Goal: Task Accomplishment & Management: Complete application form

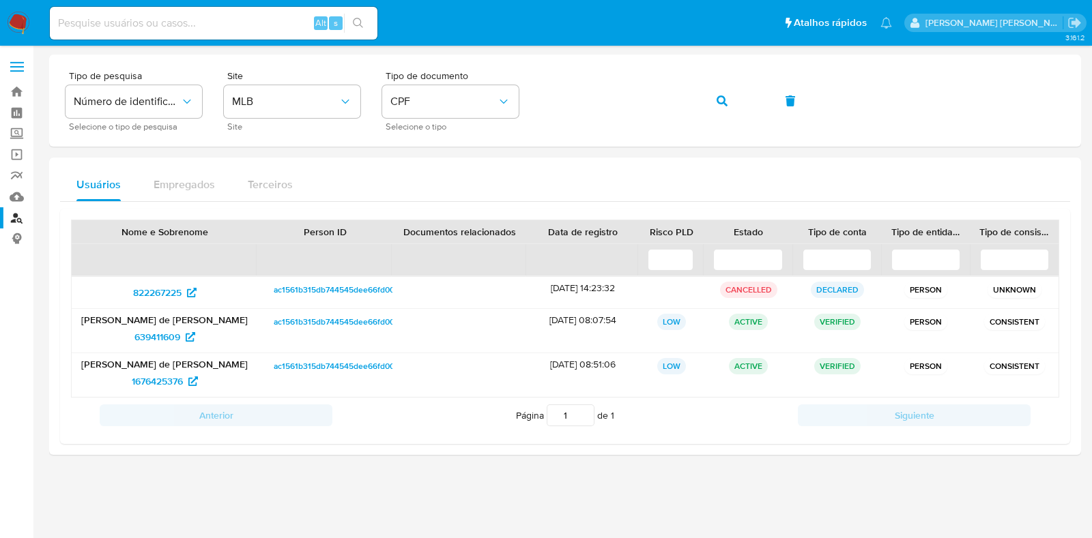
click at [16, 21] on img at bounding box center [18, 23] width 23 height 23
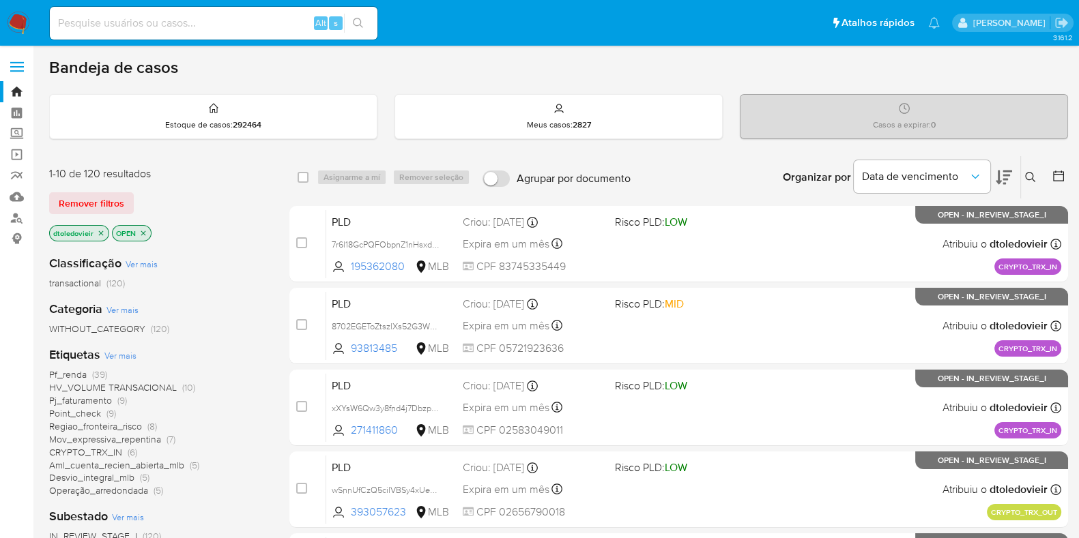
click at [113, 355] on span "Ver mais" at bounding box center [120, 355] width 32 height 12
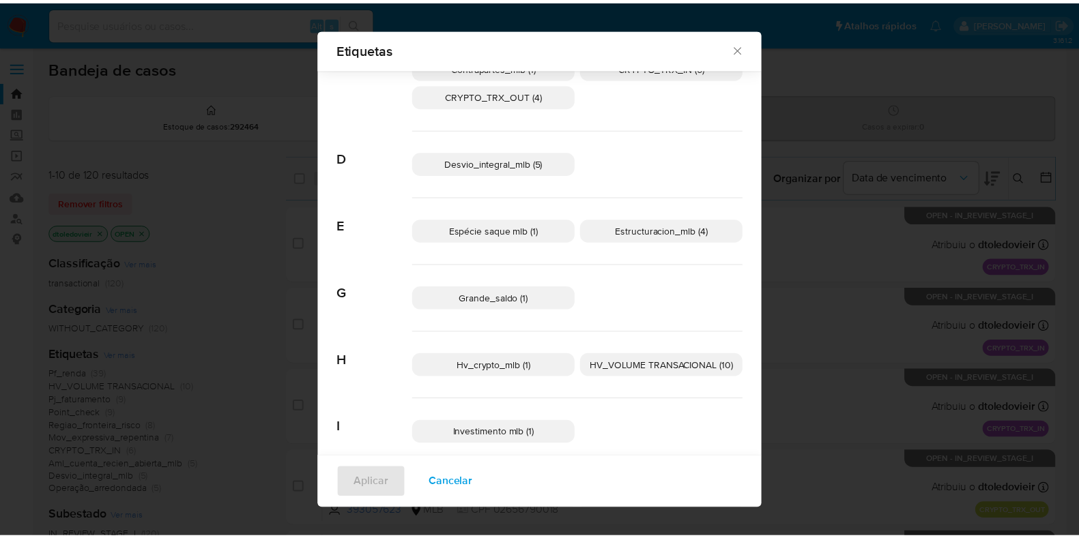
scroll to position [246, 0]
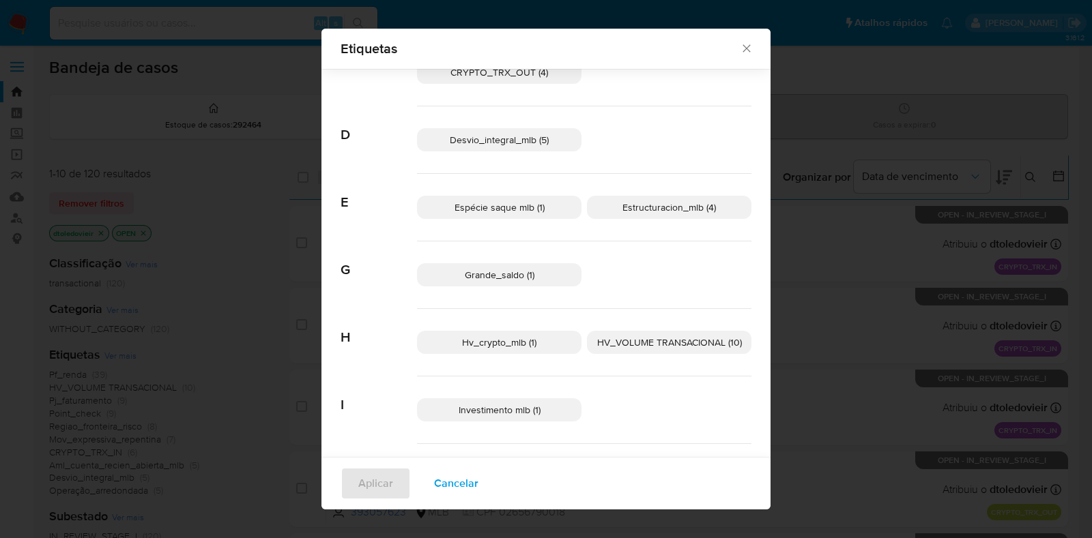
click at [505, 344] on span "Hv_crypto_mlb (1)" at bounding box center [499, 343] width 74 height 14
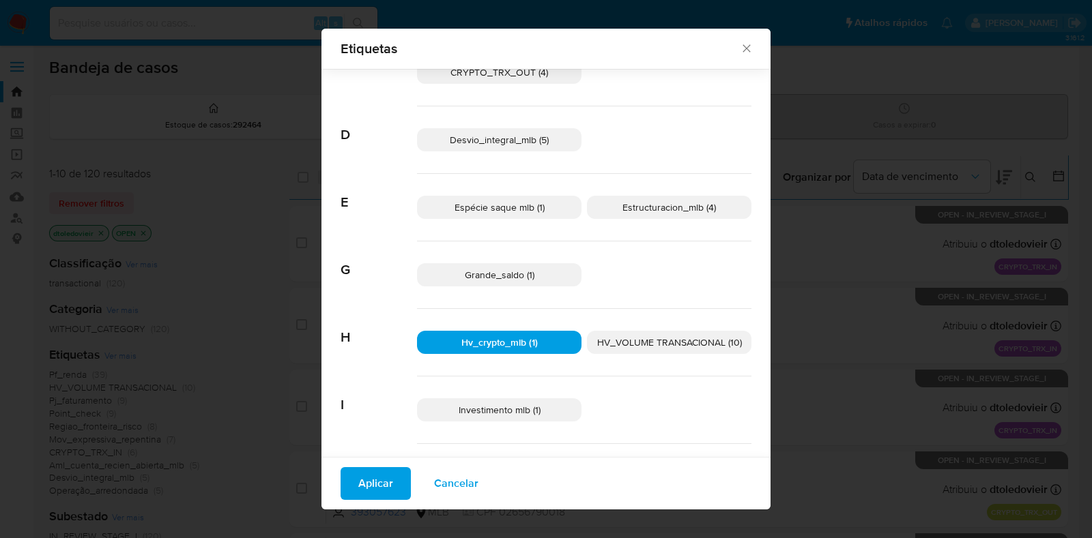
click at [359, 471] on span "Aplicar" at bounding box center [375, 484] width 35 height 30
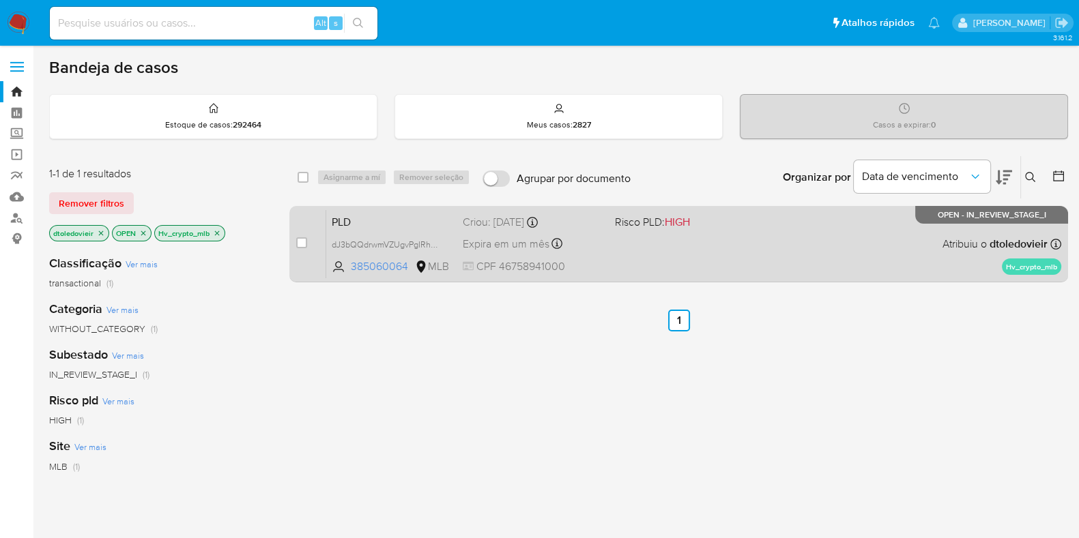
click at [648, 255] on div "PLD dJ3bQQdrwmVZUgvPgIRhP0mb 385060064 MLB Risco PLD: HIGH Criou: 12/09/2025 Cr…" at bounding box center [693, 243] width 735 height 69
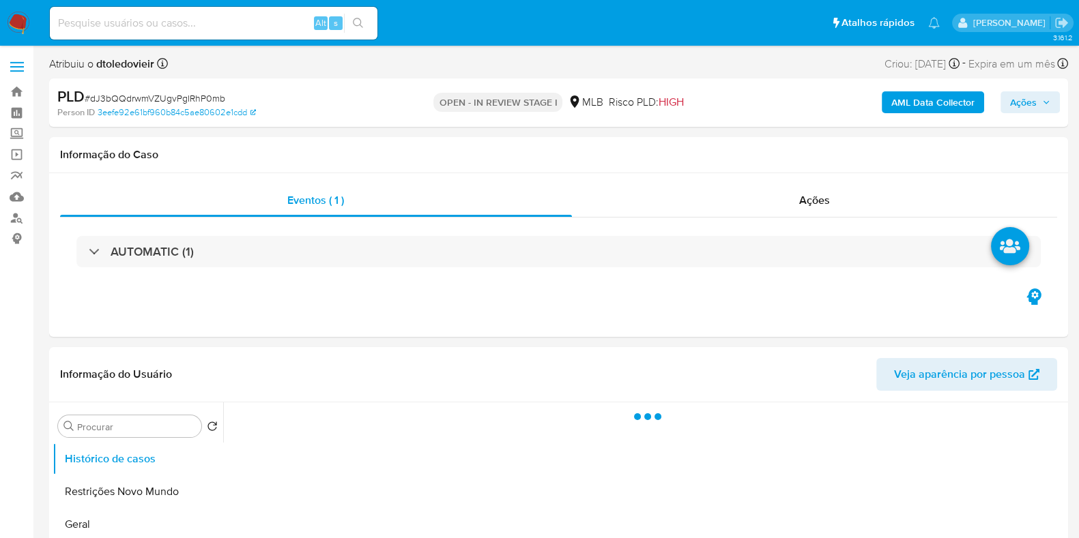
select select "10"
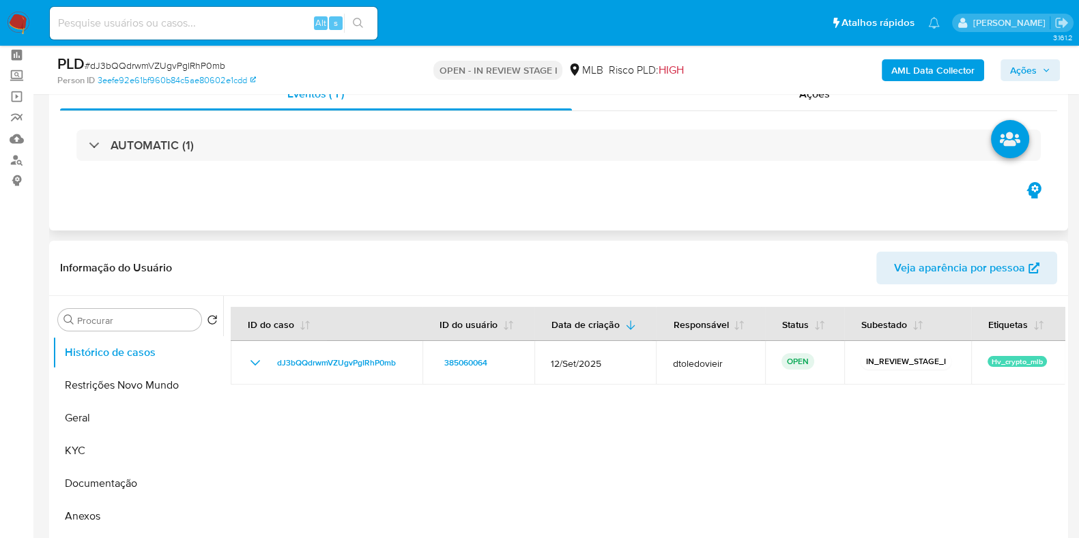
scroll to position [170, 0]
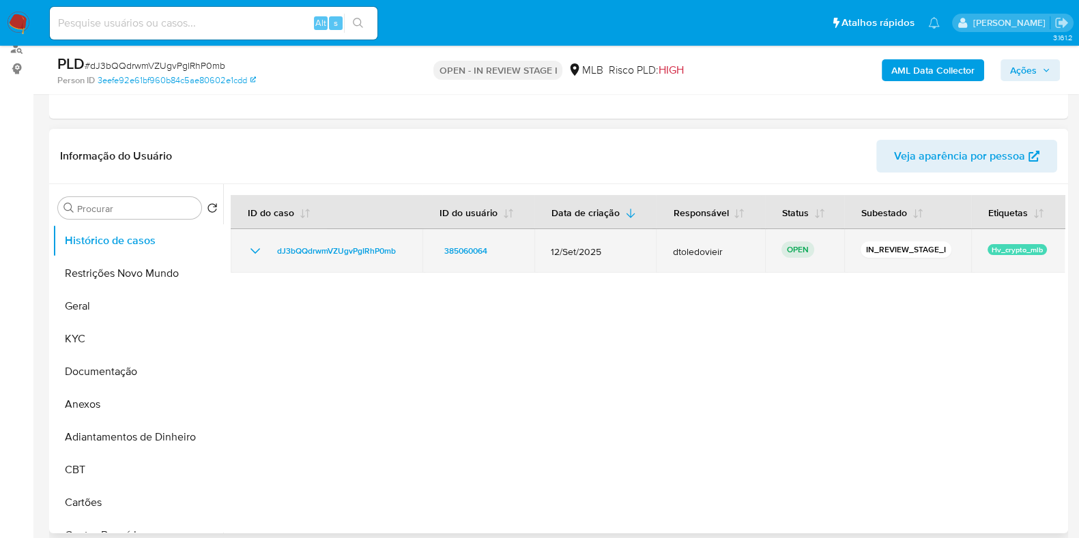
drag, startPoint x: 726, startPoint y: 252, endPoint x: 649, endPoint y: 250, distance: 76.4
click at [649, 250] on tr "dJ3bQQdrwmVZUgvPgIRhP0mb 385060064 12/Set/2025 dtoledovieir OPEN IN_REVIEW_STAG…" at bounding box center [648, 251] width 834 height 44
click at [700, 264] on td "dtoledovieir" at bounding box center [710, 251] width 108 height 44
drag, startPoint x: 732, startPoint y: 250, endPoint x: 654, endPoint y: 254, distance: 78.5
click at [656, 254] on td "dtoledovieir" at bounding box center [710, 251] width 108 height 44
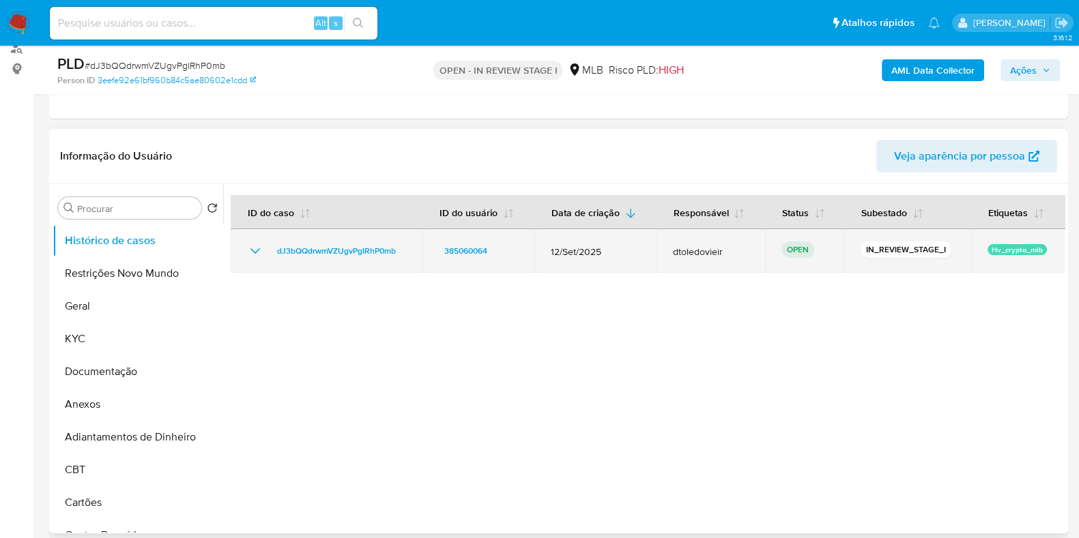
click at [661, 253] on td "dtoledovieir" at bounding box center [710, 251] width 108 height 44
drag, startPoint x: 846, startPoint y: 247, endPoint x: 945, endPoint y: 247, distance: 98.9
click at [941, 247] on td "IN_REVIEW_STAGE_I" at bounding box center [907, 251] width 127 height 44
click at [945, 247] on div "IN_REVIEW_STAGE_I" at bounding box center [907, 251] width 94 height 19
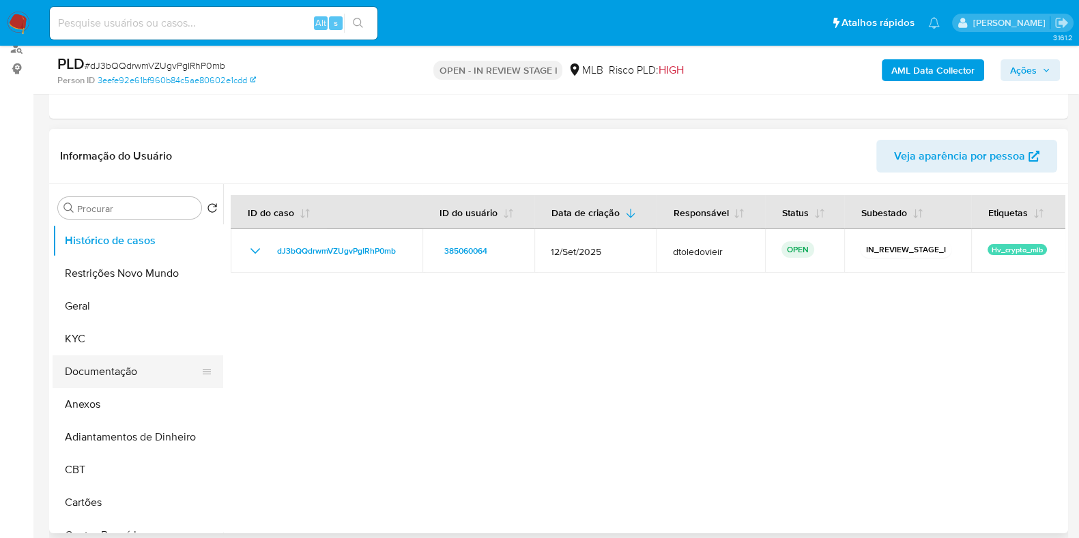
click at [102, 377] on button "Documentação" at bounding box center [133, 371] width 160 height 33
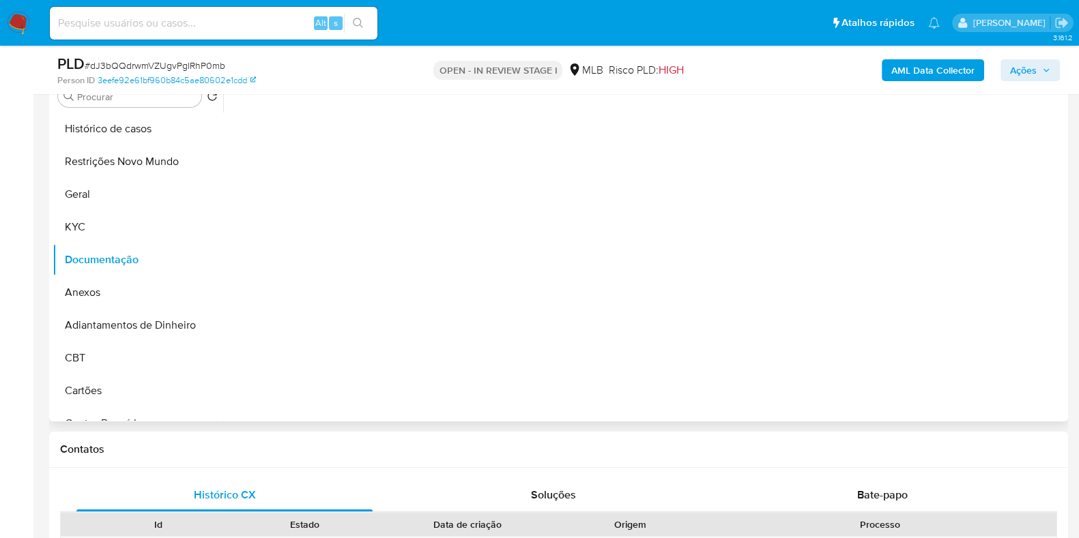
scroll to position [256, 0]
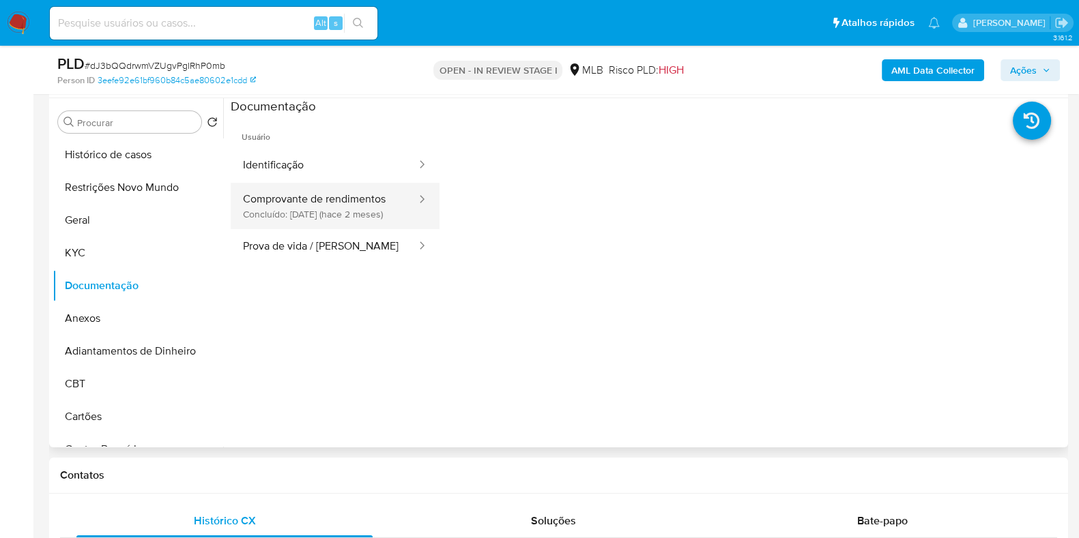
click at [312, 202] on button "Comprovante de rendimentos Concluído: 06/08/2025 (hace 2 meses)" at bounding box center [324, 206] width 187 height 46
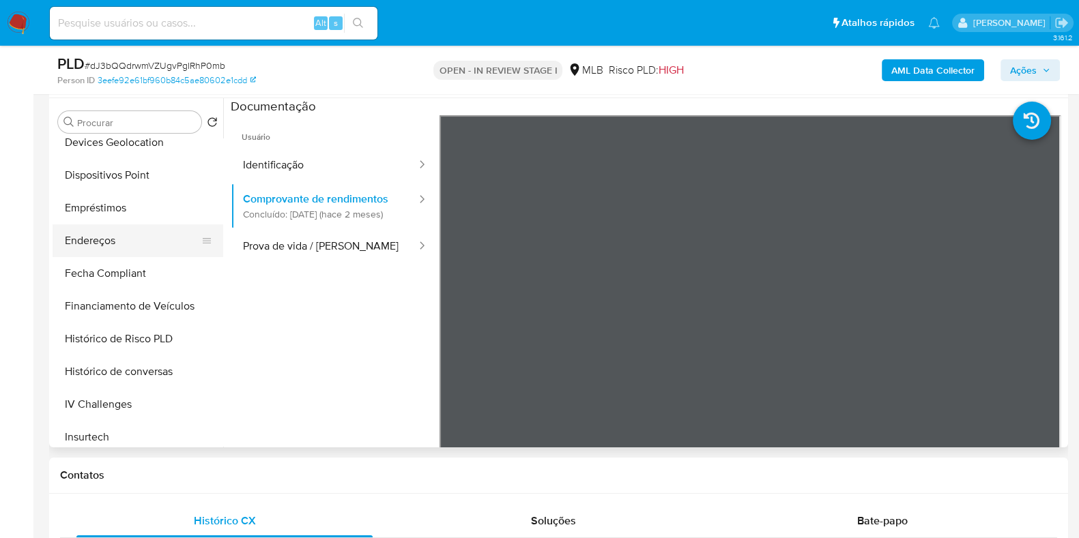
scroll to position [596, 0]
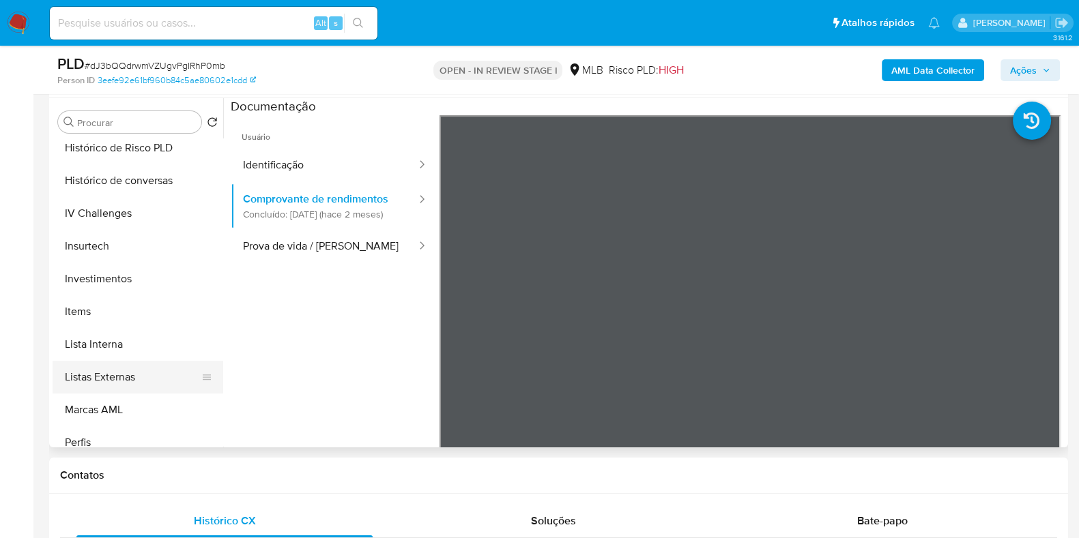
click at [134, 375] on button "Listas Externas" at bounding box center [133, 377] width 160 height 33
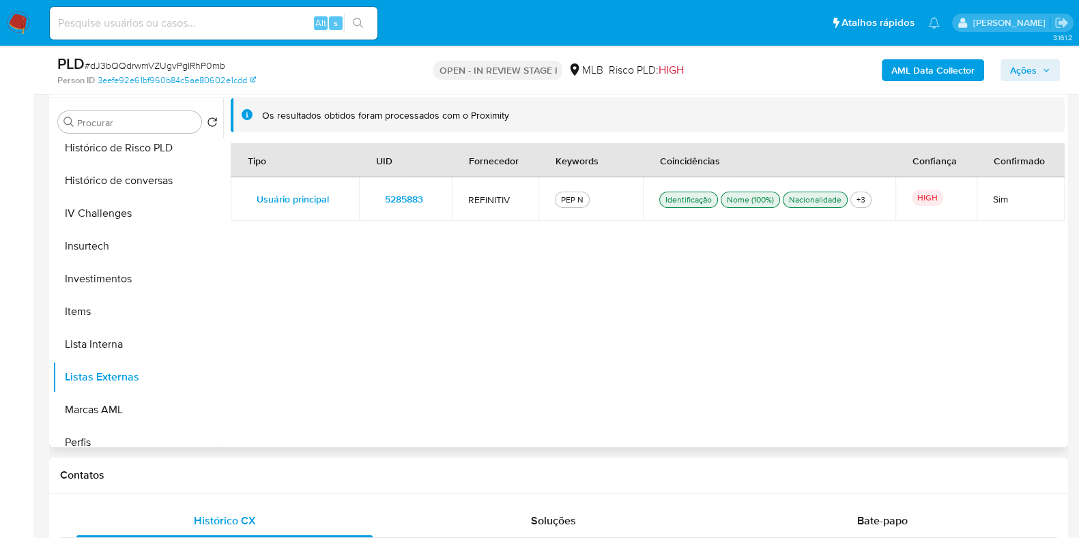
click at [394, 196] on span "5285883" at bounding box center [404, 199] width 38 height 19
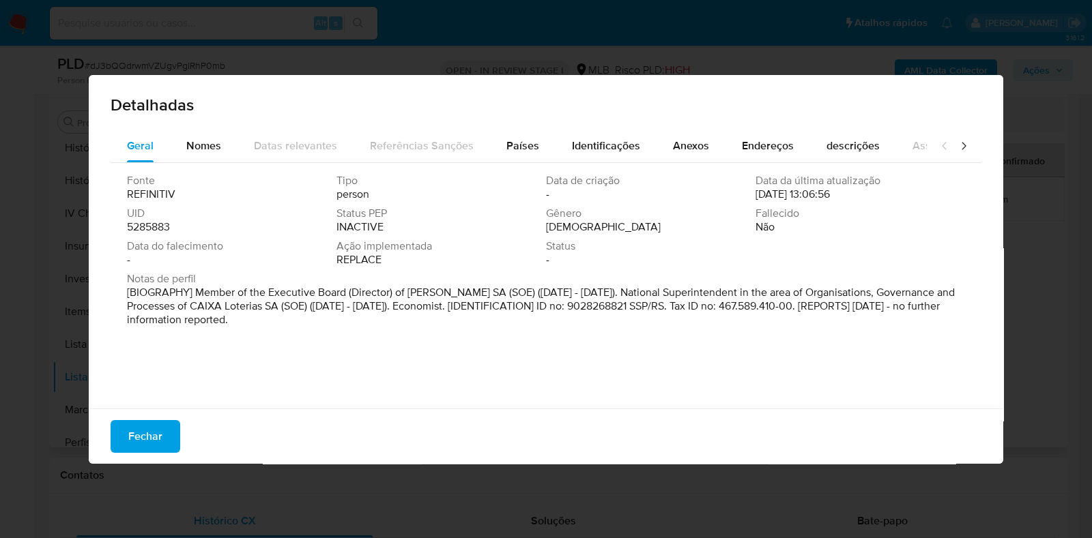
drag, startPoint x: 351, startPoint y: 331, endPoint x: 198, endPoint y: 293, distance: 157.5
click at [198, 293] on div "Notas de perfil [BIOGRAPHY] Member of the Executive Board (Director) of Caixa L…" at bounding box center [546, 302] width 838 height 60
click at [139, 428] on span "Fechar" at bounding box center [145, 437] width 34 height 30
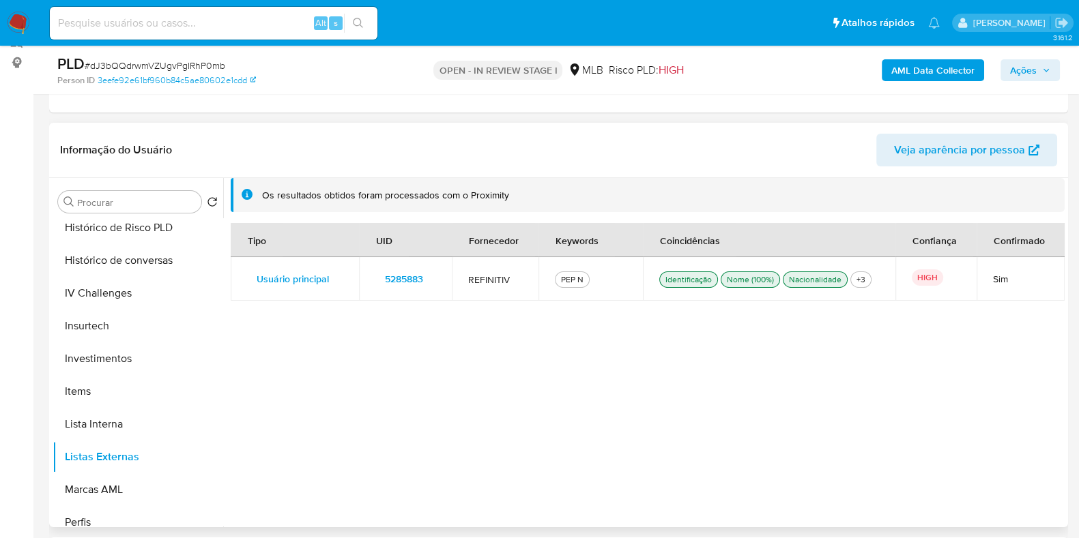
scroll to position [0, 0]
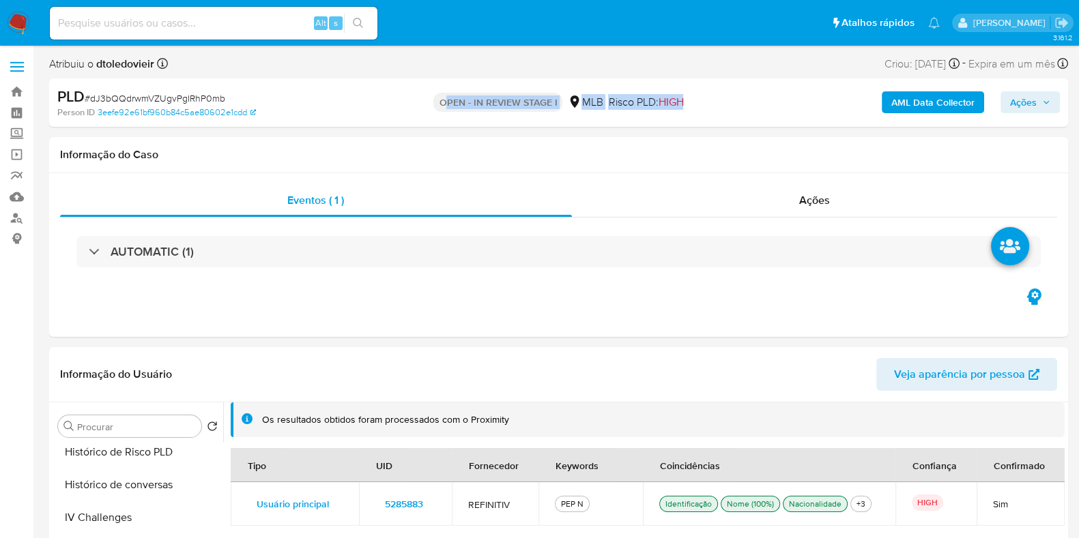
drag, startPoint x: 697, startPoint y: 98, endPoint x: 424, endPoint y: 102, distance: 272.9
click at [443, 102] on div "OPEN - IN REVIEW STAGE I MLB Risco PLD: HIGH" at bounding box center [558, 103] width 330 height 32
click at [424, 102] on div "OPEN - IN REVIEW STAGE I MLB Risco PLD: HIGH" at bounding box center [558, 103] width 330 height 32
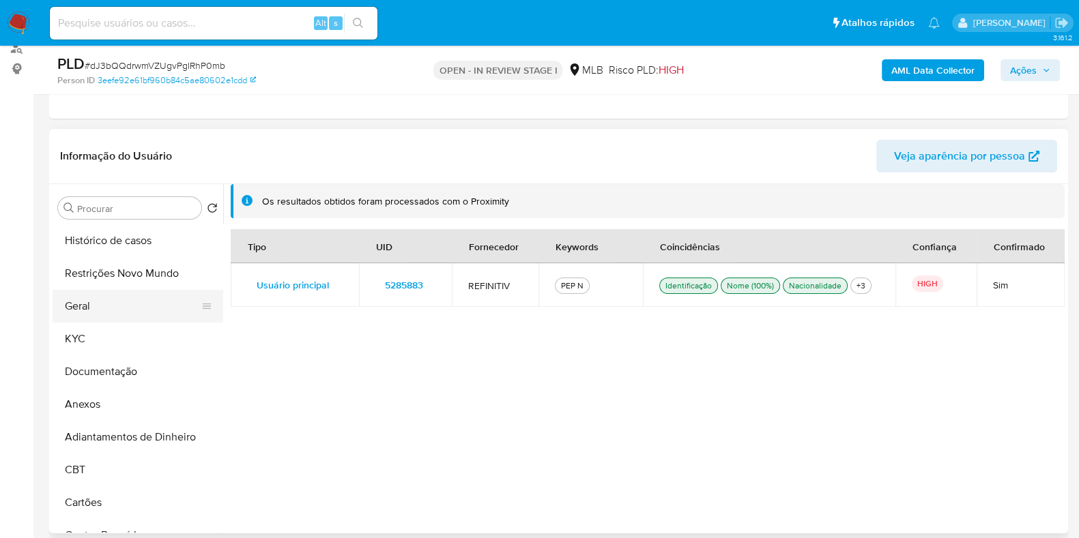
click at [98, 312] on button "Geral" at bounding box center [133, 306] width 160 height 33
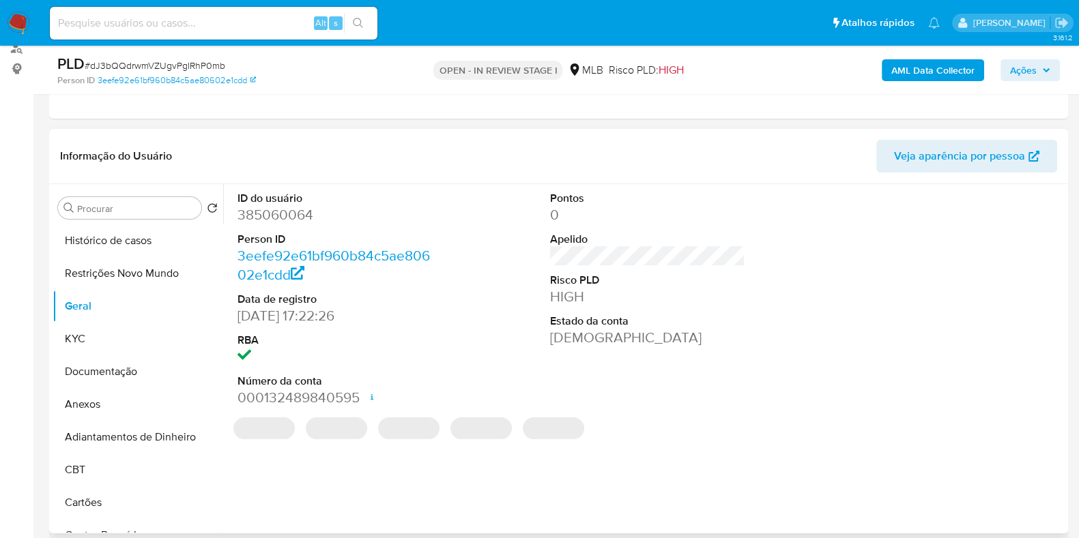
click at [285, 219] on dd "385060064" at bounding box center [334, 214] width 195 height 19
copy dd "385060064"
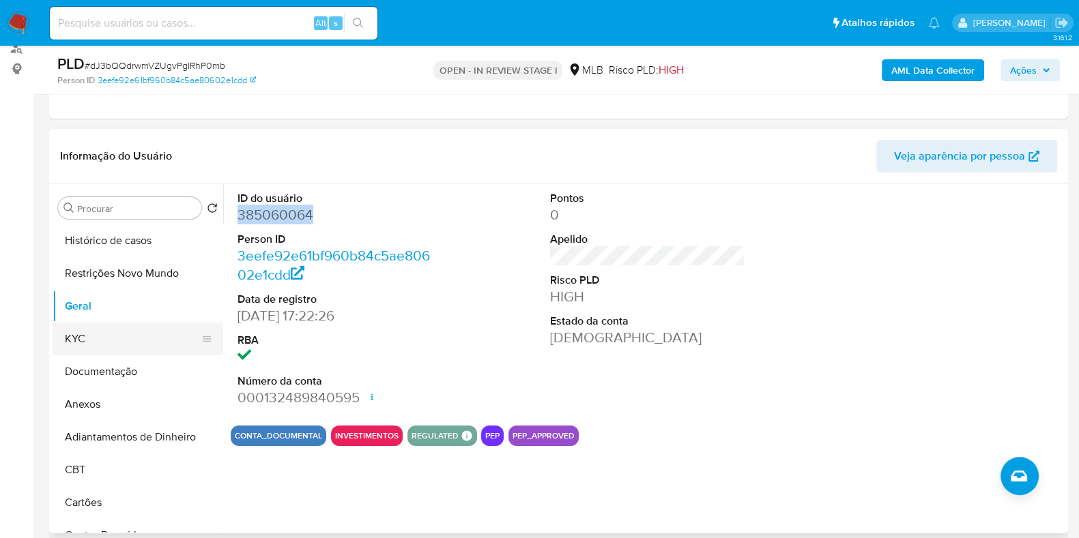
click at [111, 327] on button "KYC" at bounding box center [133, 339] width 160 height 33
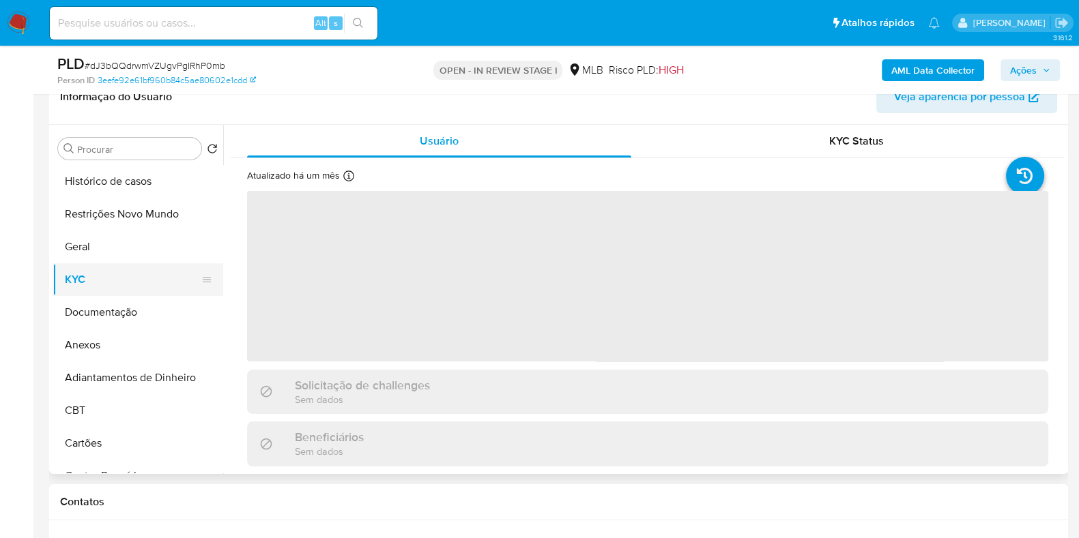
scroll to position [256, 0]
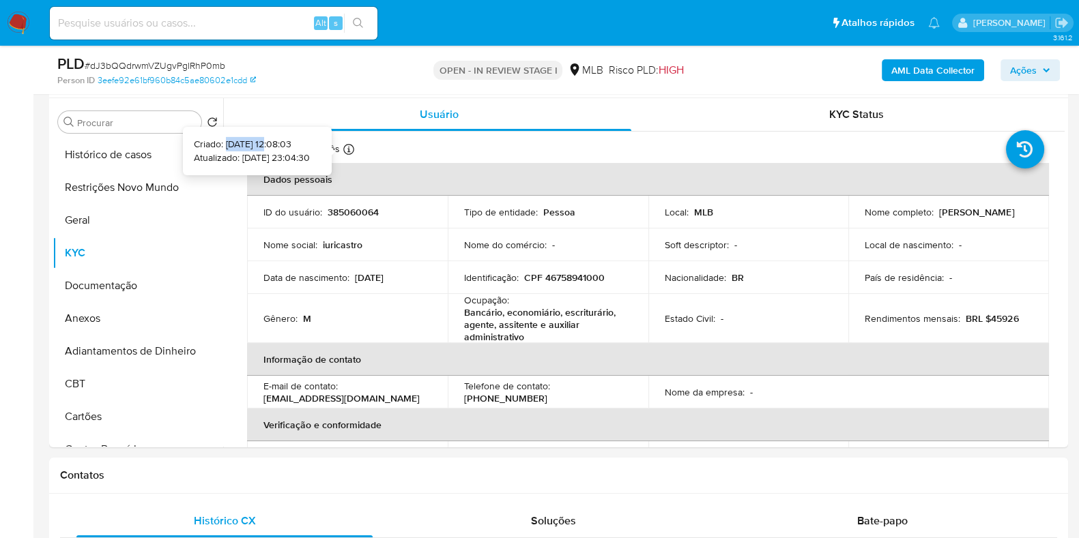
drag, startPoint x: 202, startPoint y: 144, endPoint x: 244, endPoint y: 143, distance: 42.3
click at [244, 143] on p "Criado: 11/06/2020 12:08:03" at bounding box center [252, 145] width 116 height 14
click at [113, 295] on button "Documentação" at bounding box center [133, 285] width 160 height 33
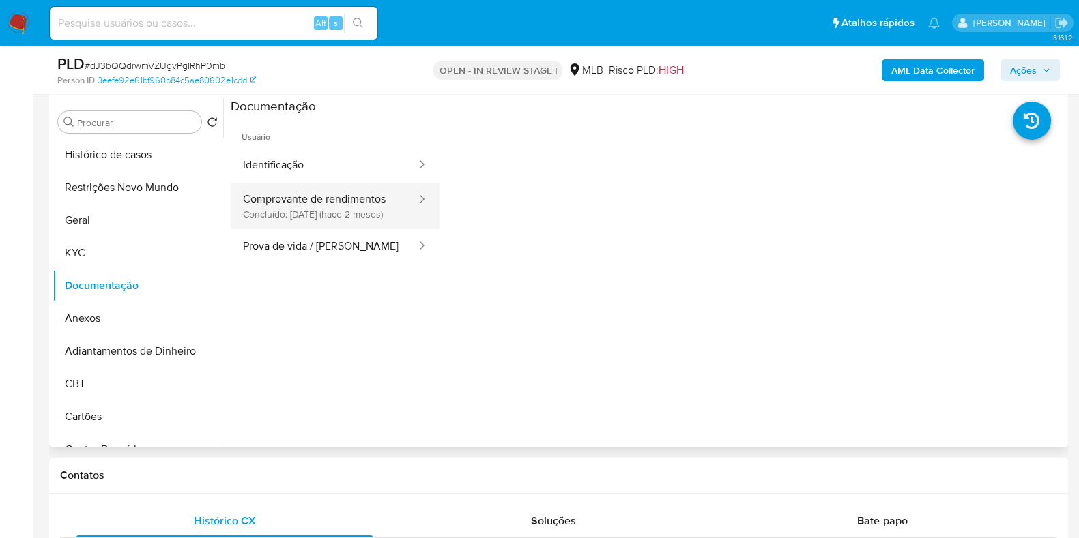
click at [355, 203] on button "Comprovante de rendimentos Concluído: 06/08/2025 (hace 2 meses)" at bounding box center [324, 206] width 187 height 46
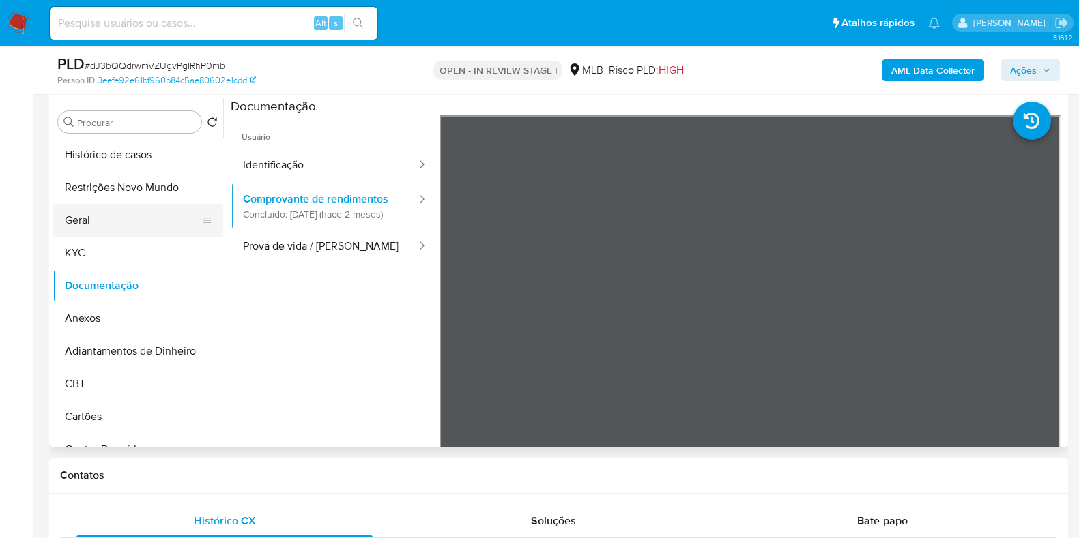
click at [130, 223] on button "Geral" at bounding box center [133, 220] width 160 height 33
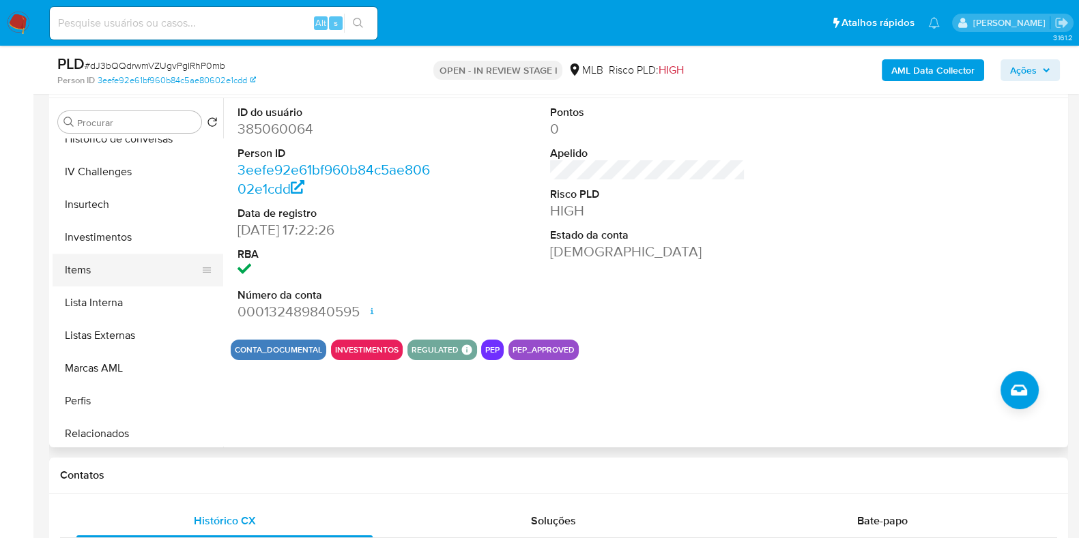
scroll to position [622, 0]
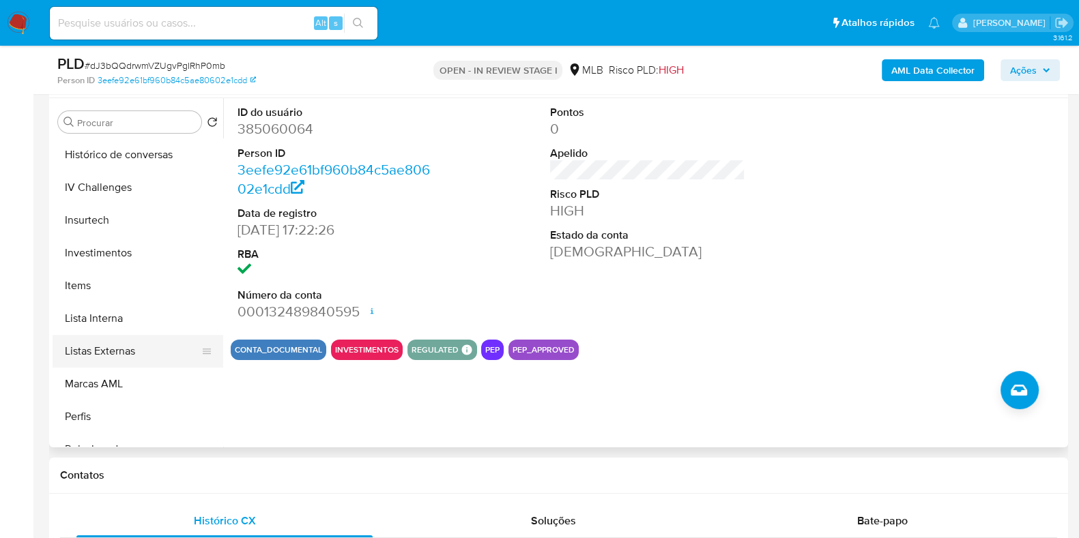
click at [119, 352] on button "Listas Externas" at bounding box center [133, 351] width 160 height 33
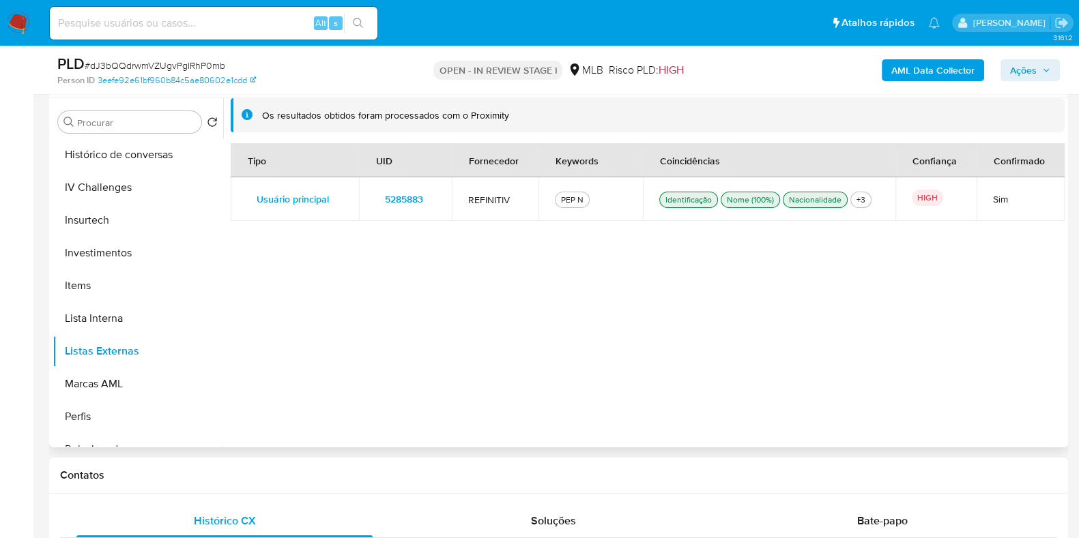
click at [396, 195] on span "5285883" at bounding box center [404, 199] width 38 height 19
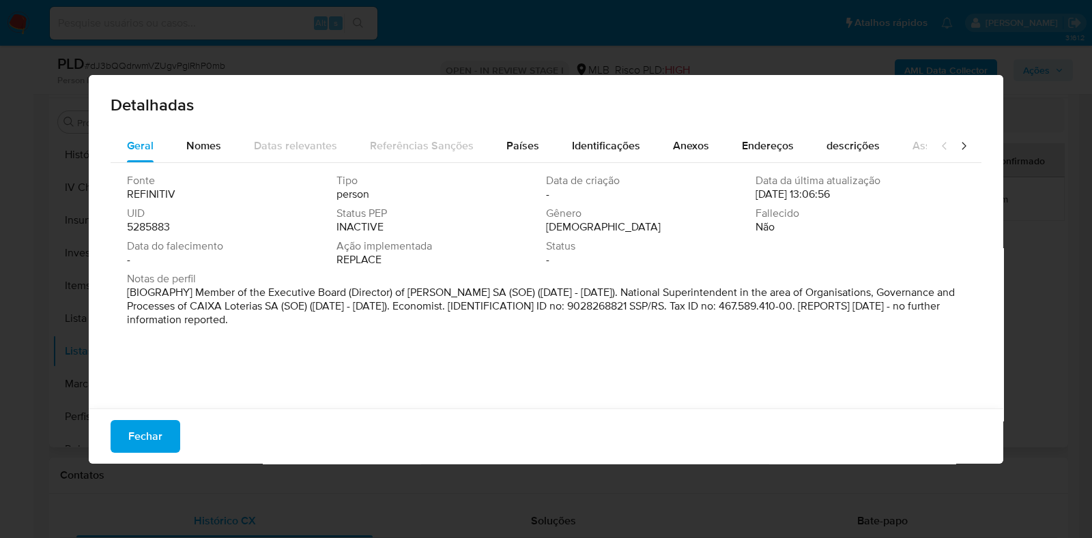
click at [853, 63] on div "Detalhadas Geral Nomes Datas relevantes Referências Sanções Países Identificaçõ…" at bounding box center [546, 269] width 1092 height 538
click at [147, 430] on span "Fechar" at bounding box center [145, 437] width 34 height 30
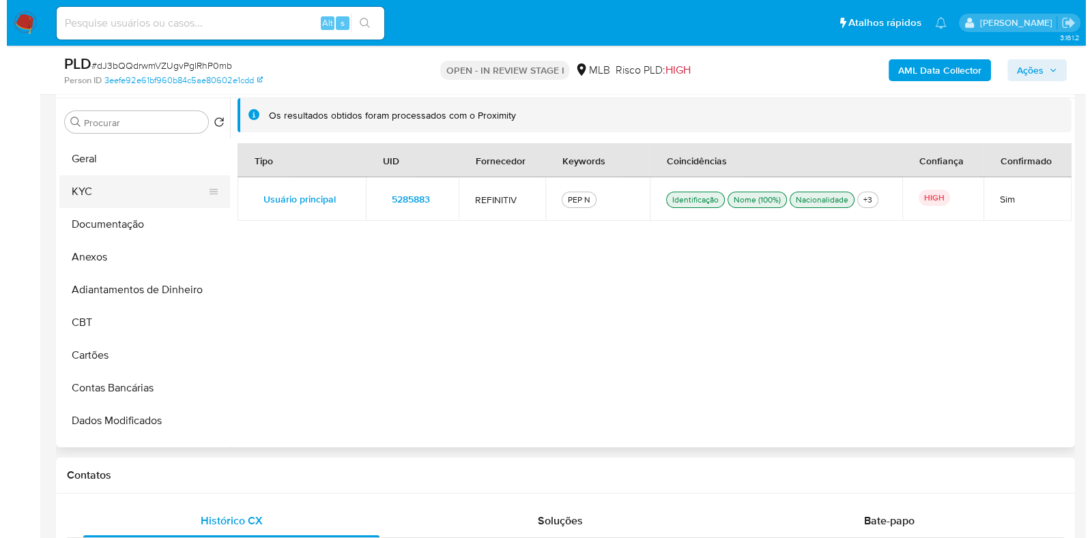
scroll to position [0, 0]
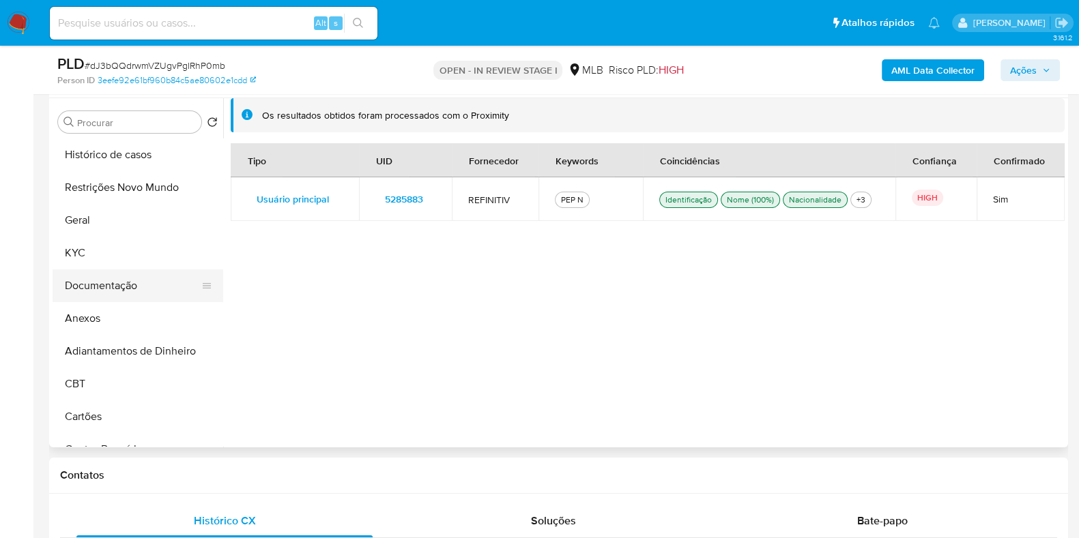
click at [121, 281] on button "Documentação" at bounding box center [133, 285] width 160 height 33
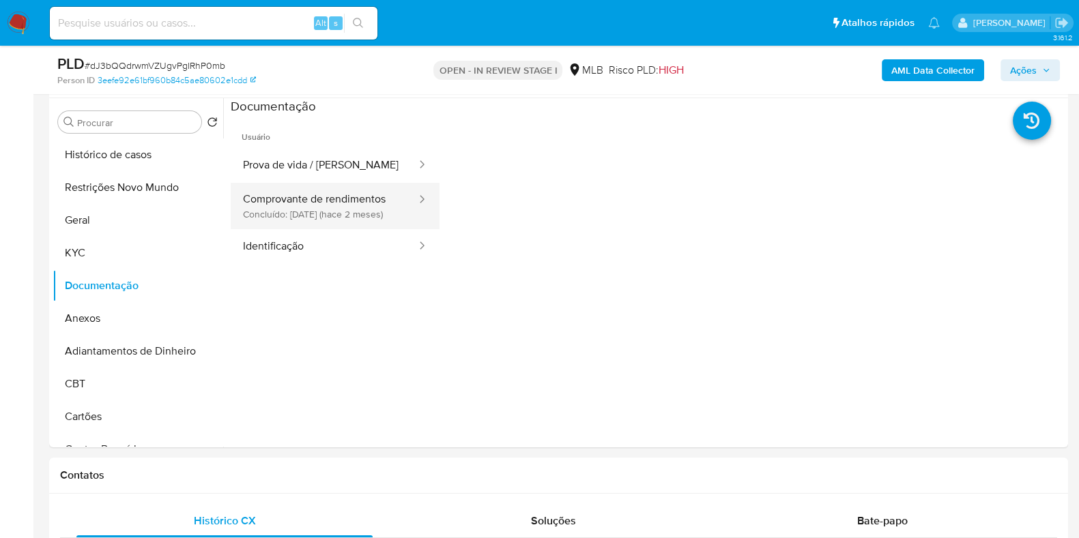
click at [318, 207] on button "Comprovante de rendimentos Concluído: 06/08/2025 (hace 2 meses)" at bounding box center [324, 206] width 187 height 46
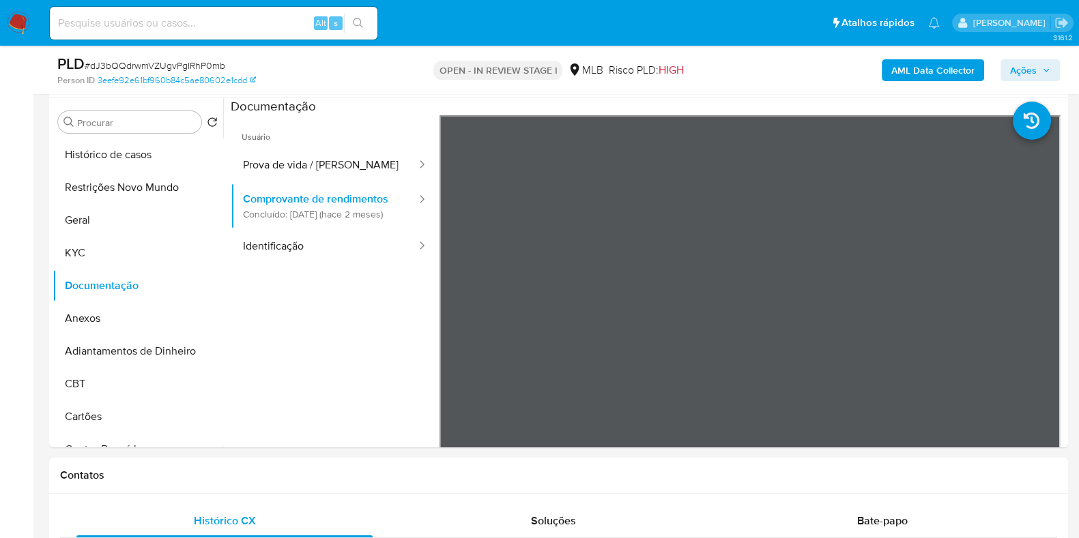
click at [911, 70] on b "AML Data Collector" at bounding box center [932, 70] width 83 height 22
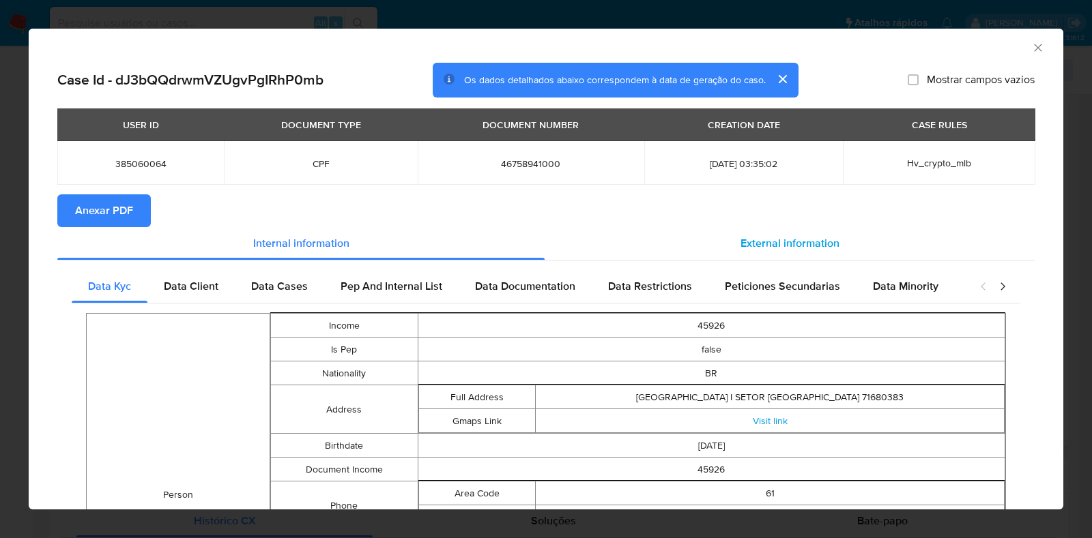
click at [800, 246] on span "External information" at bounding box center [789, 243] width 99 height 16
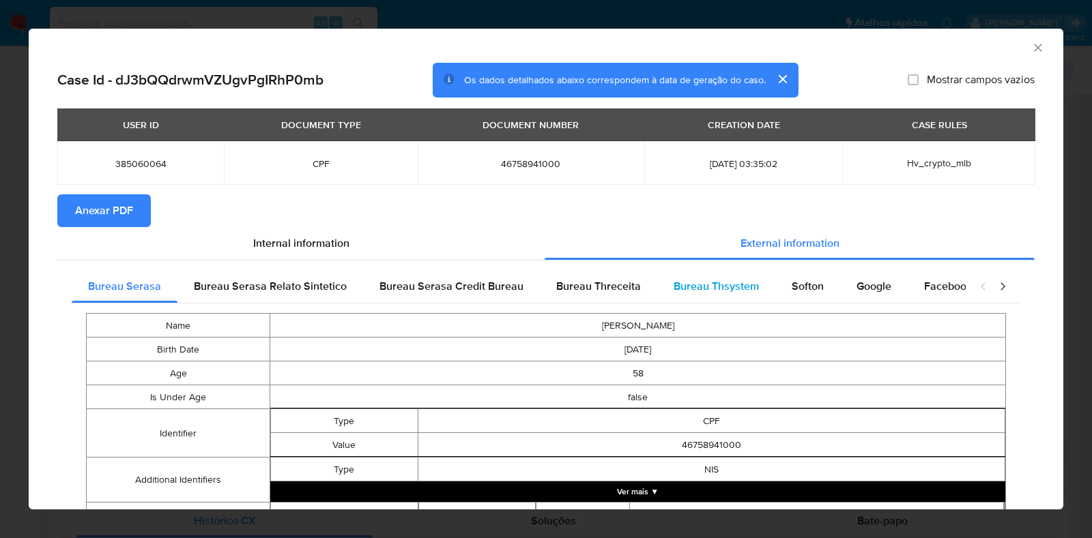
click at [740, 291] on span "Bureau Thsystem" at bounding box center [715, 286] width 85 height 16
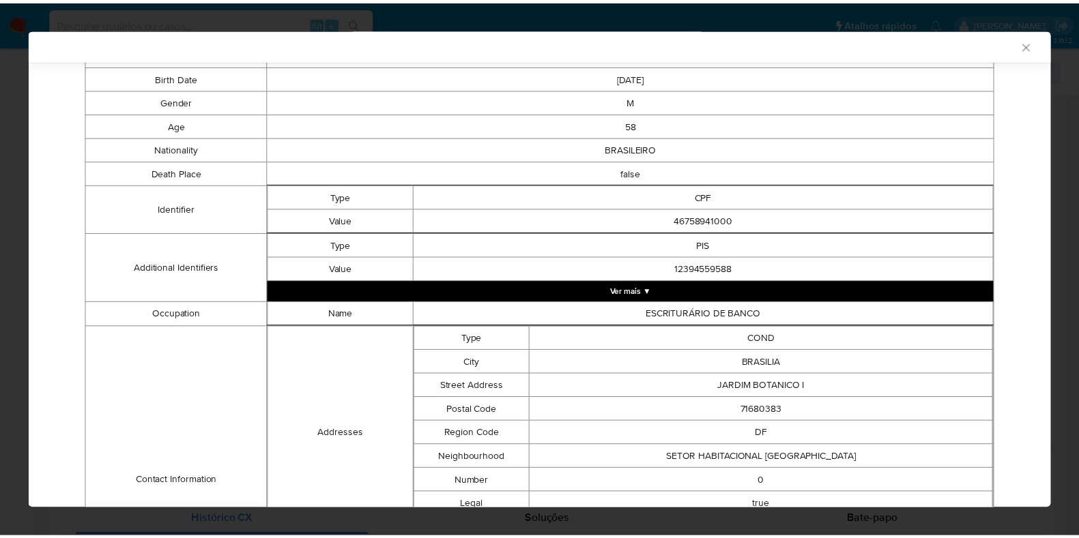
scroll to position [34, 0]
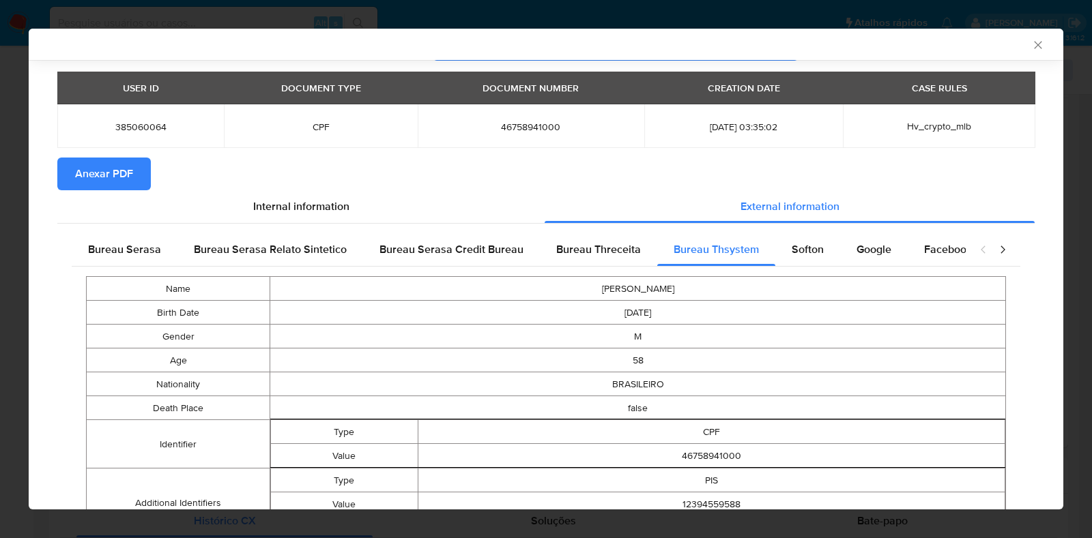
click at [512, 124] on span "46758941000" at bounding box center [531, 127] width 194 height 12
copy span "46758941000"
click at [0, 312] on div "AML Data Collector Case Id - dJ3bQQdrwmVZUgvPgIRhP0mb Os dados detalhados abaix…" at bounding box center [546, 269] width 1092 height 538
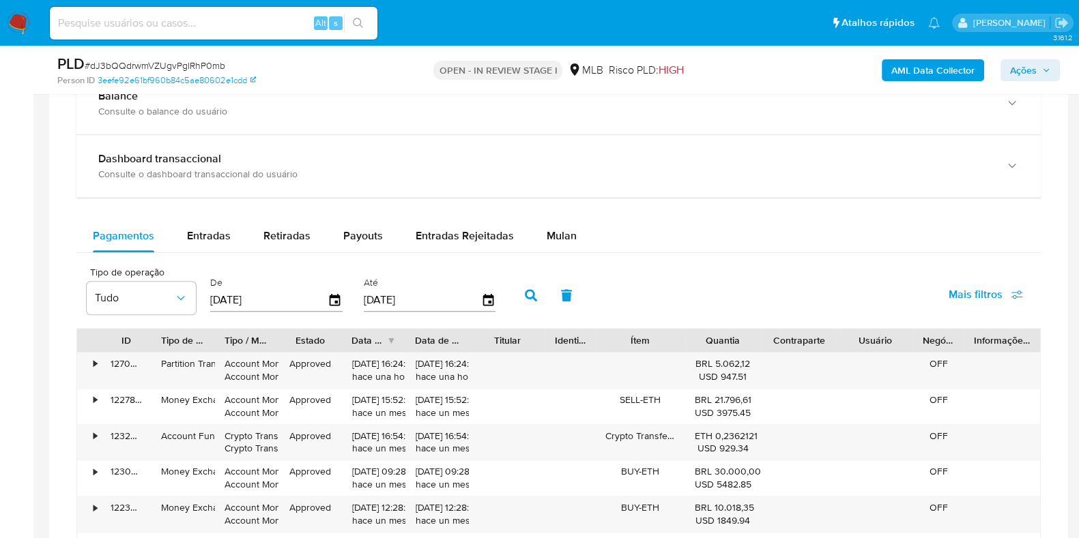
scroll to position [853, 0]
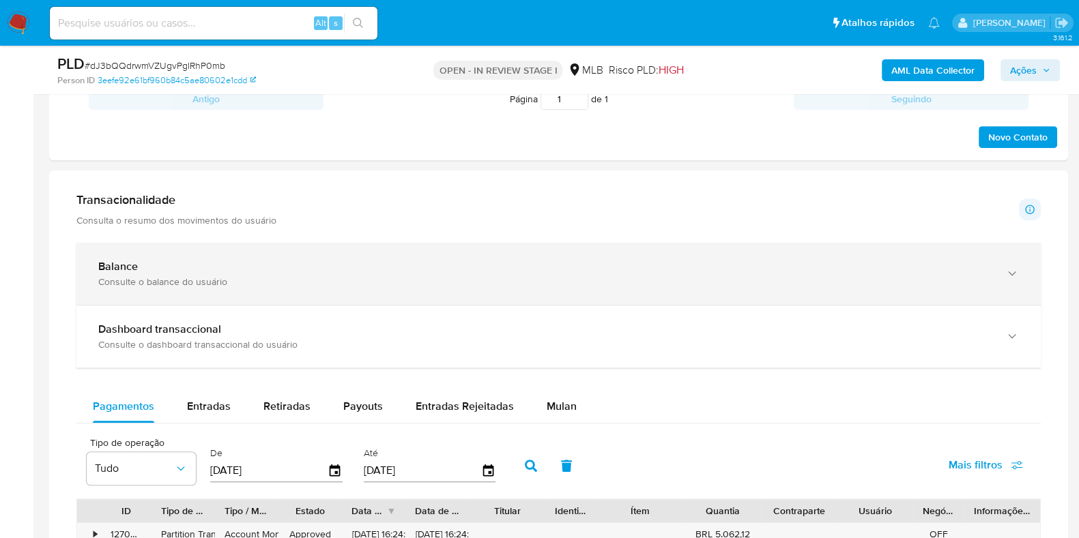
click at [205, 278] on div "Consulte o balance do usuário" at bounding box center [544, 282] width 893 height 12
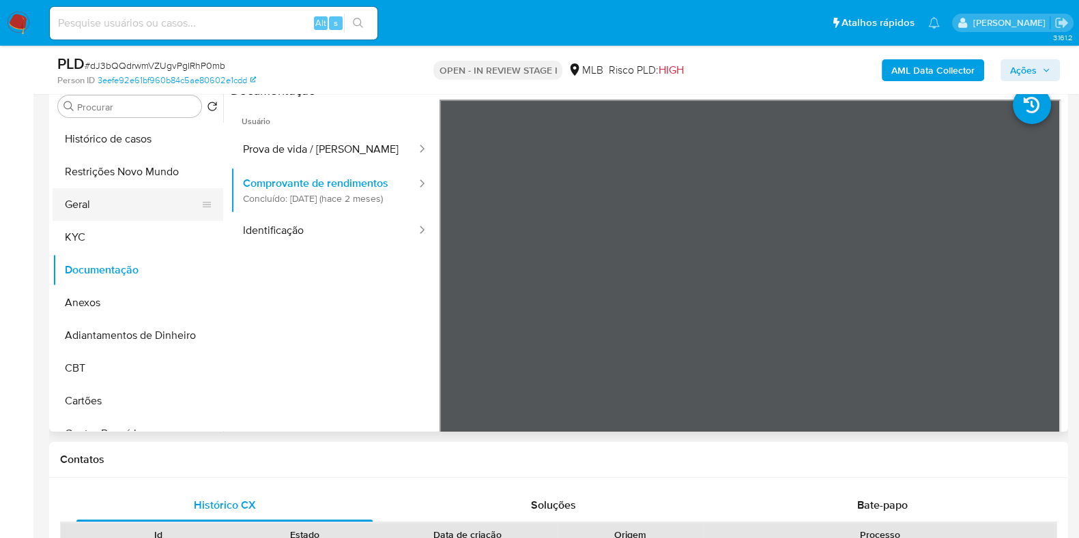
scroll to position [256, 0]
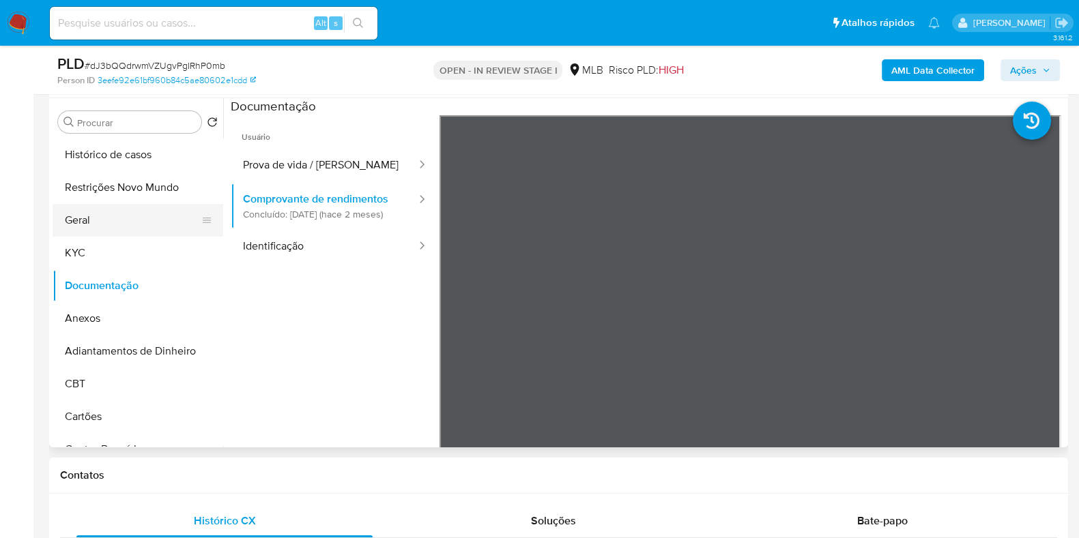
click at [101, 227] on button "Geral" at bounding box center [133, 220] width 160 height 33
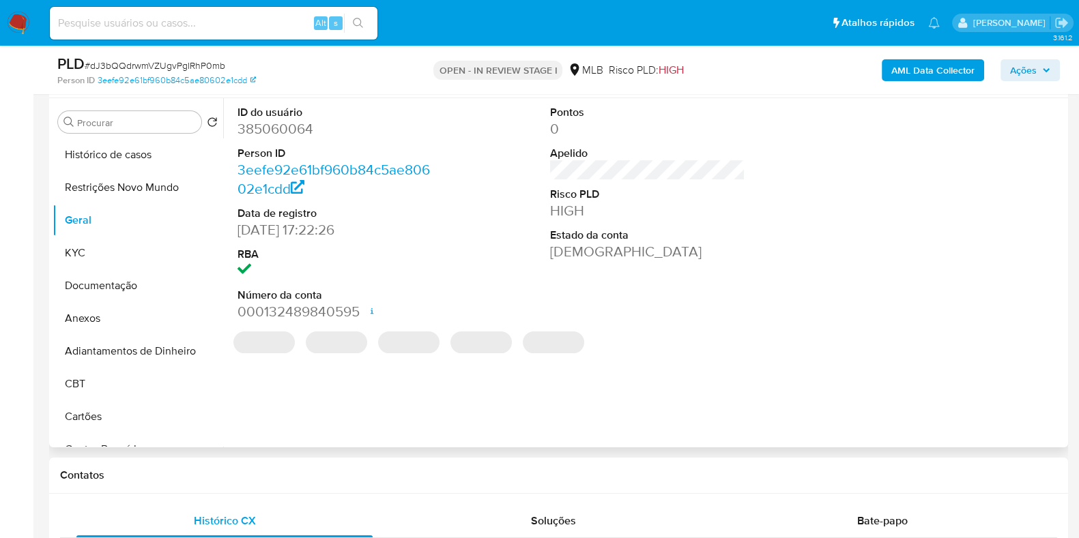
click at [279, 128] on dd "385060064" at bounding box center [334, 128] width 195 height 19
copy dd "385060064"
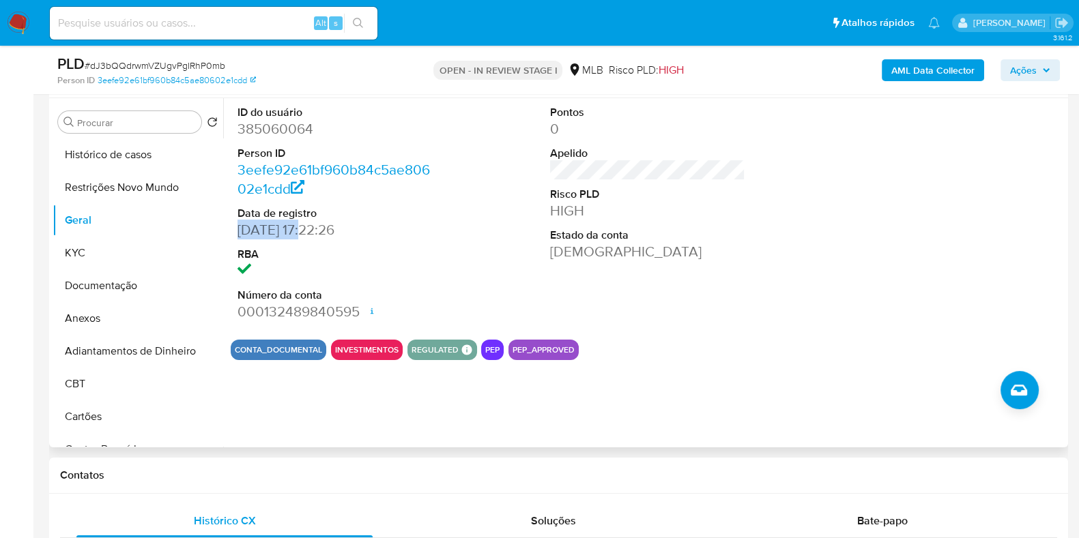
drag, startPoint x: 306, startPoint y: 231, endPoint x: 235, endPoint y: 230, distance: 70.3
click at [235, 230] on div "ID do usuário 385060064 Person ID 3eefe92e61bf960b84c5ae80602e1cdd Data de regi…" at bounding box center [335, 213] width 209 height 231
click at [123, 141] on button "Histórico de casos" at bounding box center [133, 154] width 160 height 33
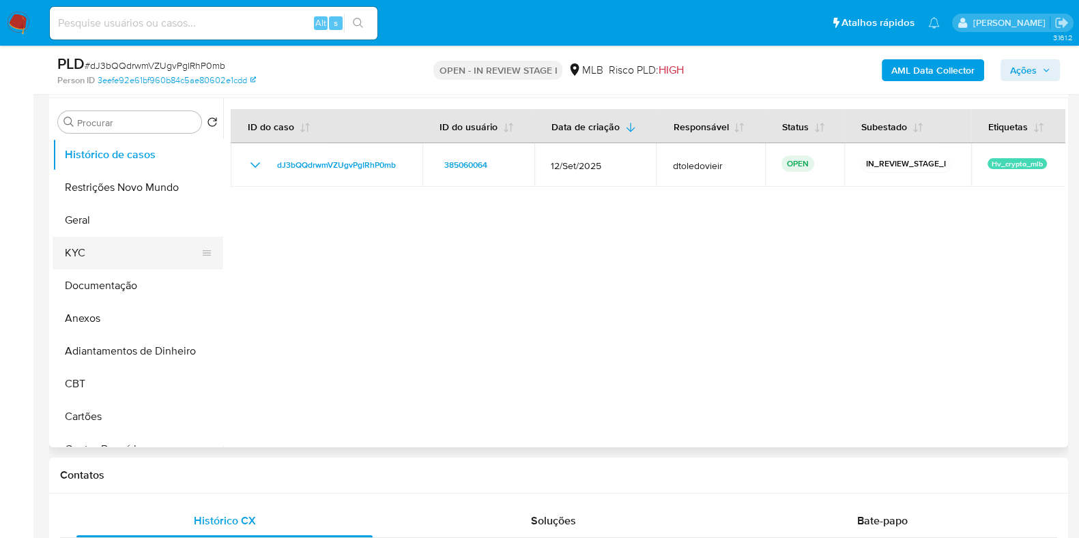
click at [78, 259] on button "KYC" at bounding box center [133, 253] width 160 height 33
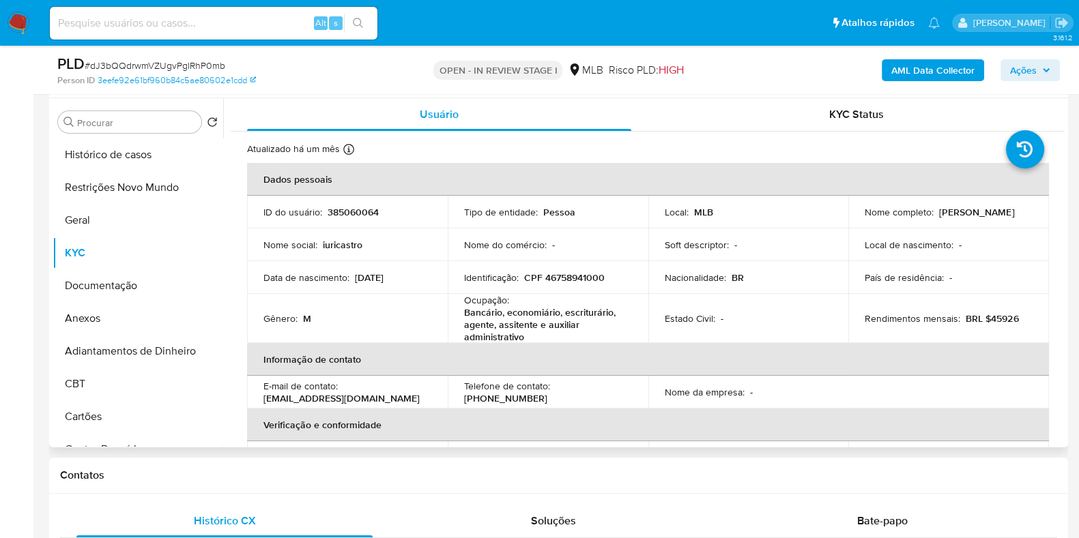
click at [564, 277] on p "CPF 46758941000" at bounding box center [564, 278] width 81 height 12
copy p "46758941000"
click at [956, 66] on b "AML Data Collector" at bounding box center [932, 70] width 83 height 22
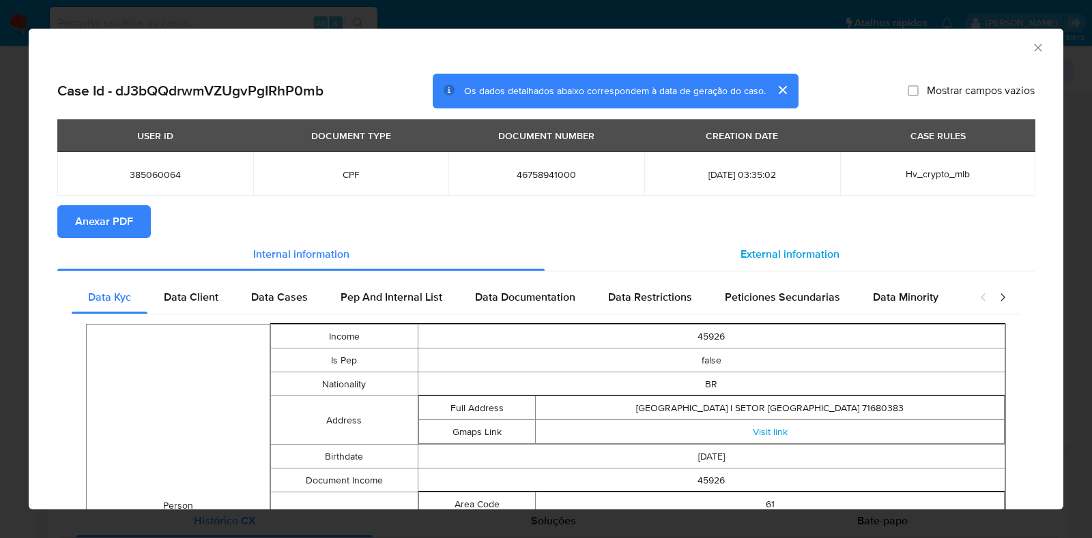
click at [808, 241] on div "External information" at bounding box center [789, 254] width 490 height 33
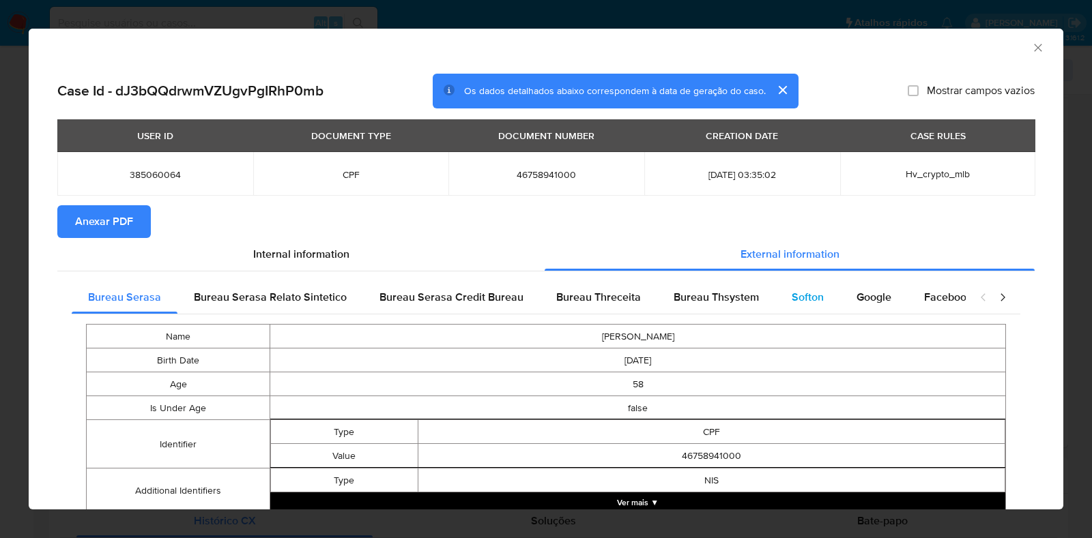
click at [778, 299] on div "Softon" at bounding box center [807, 297] width 65 height 33
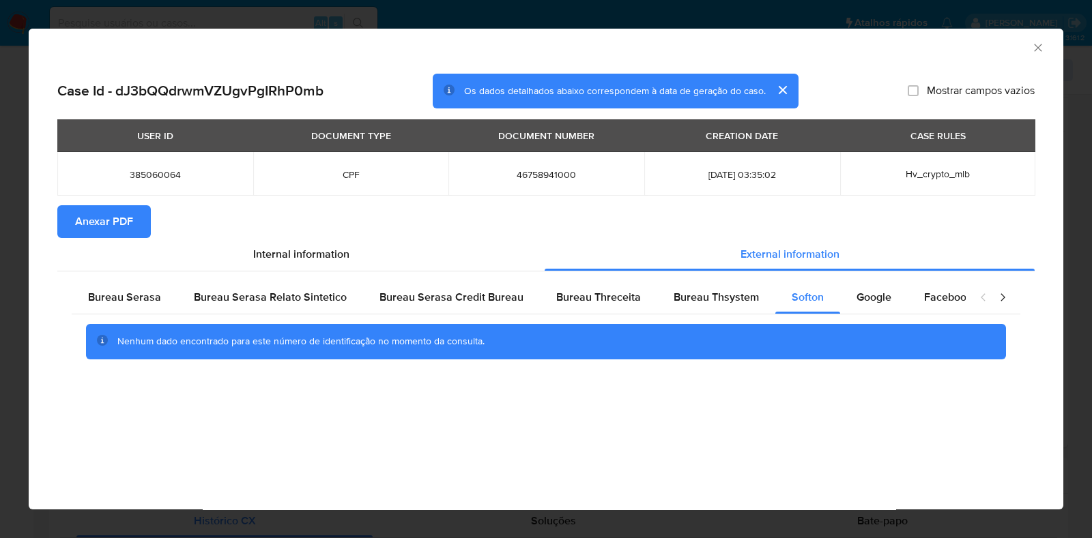
click at [1042, 47] on icon "Fechar a janela" at bounding box center [1038, 48] width 14 height 14
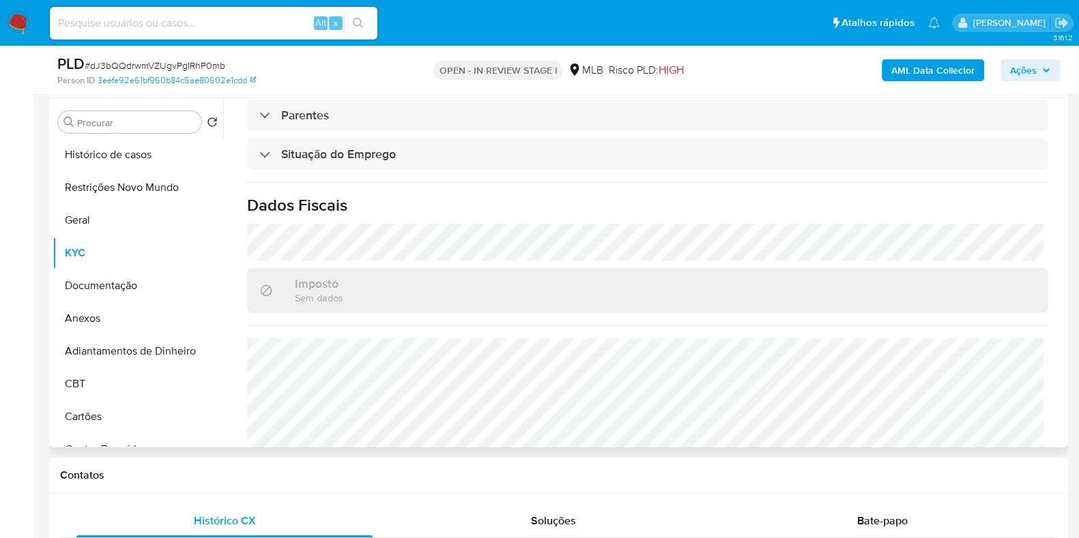
scroll to position [609, 0]
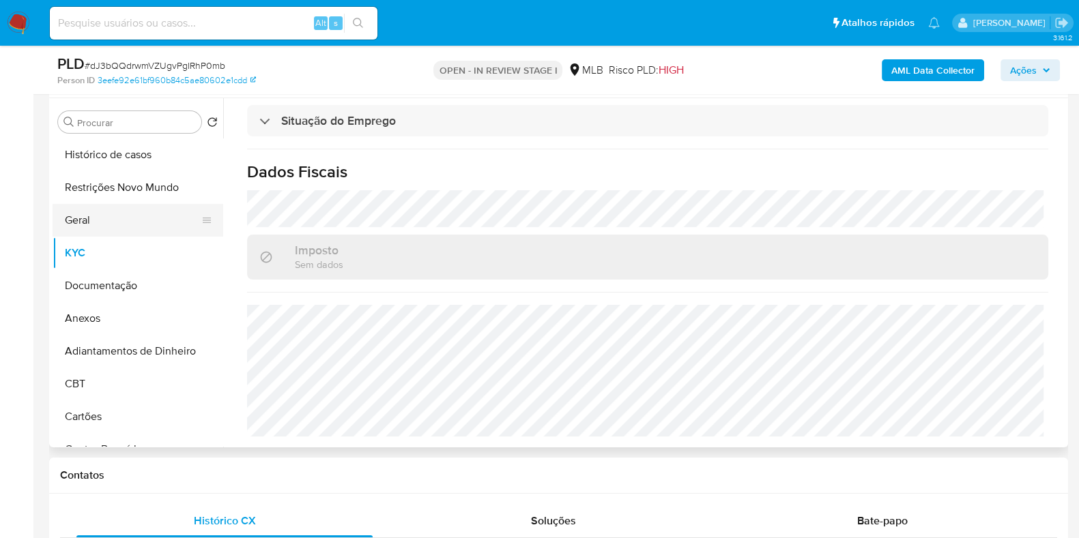
click at [111, 217] on button "Geral" at bounding box center [133, 220] width 160 height 33
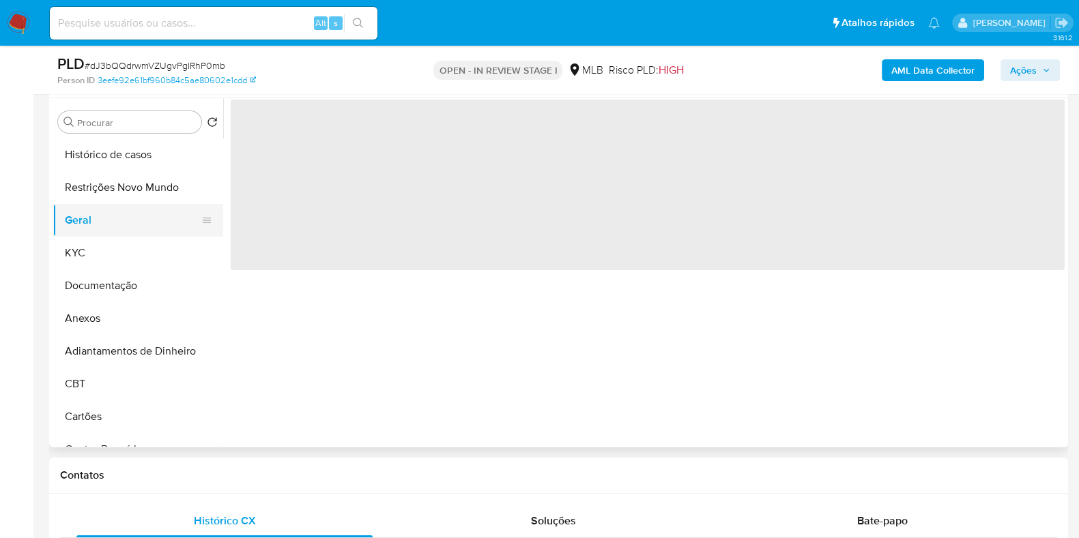
scroll to position [0, 0]
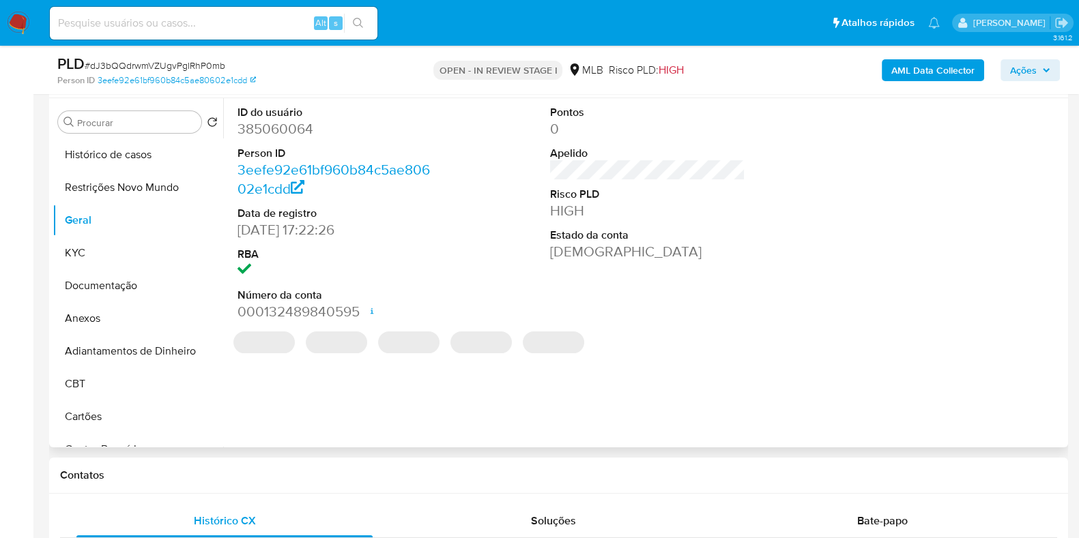
click at [305, 226] on dd "08/12/2018 17:22:26" at bounding box center [334, 229] width 195 height 19
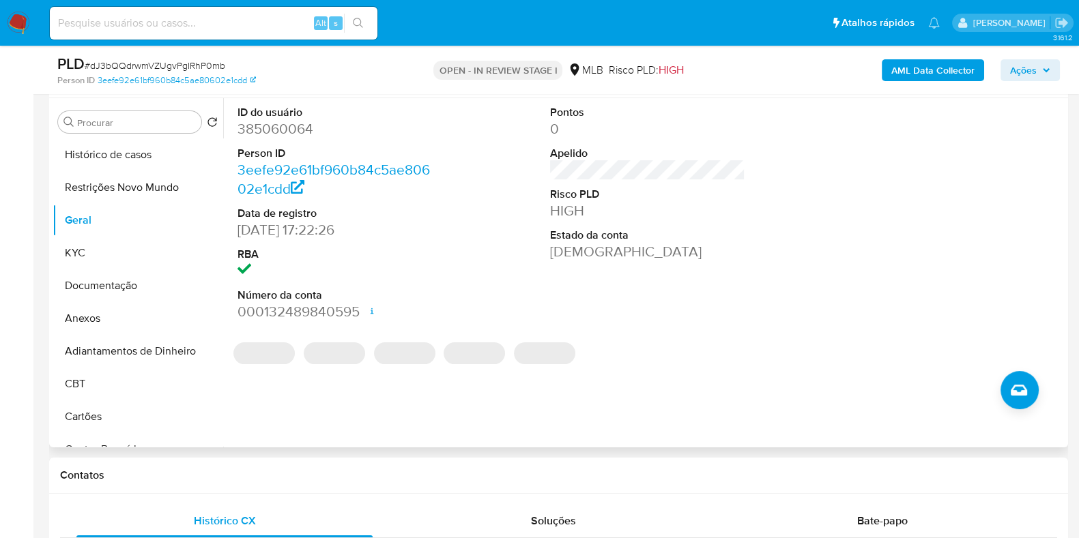
click at [287, 229] on dd "08/12/2018 17:22:26" at bounding box center [334, 229] width 195 height 19
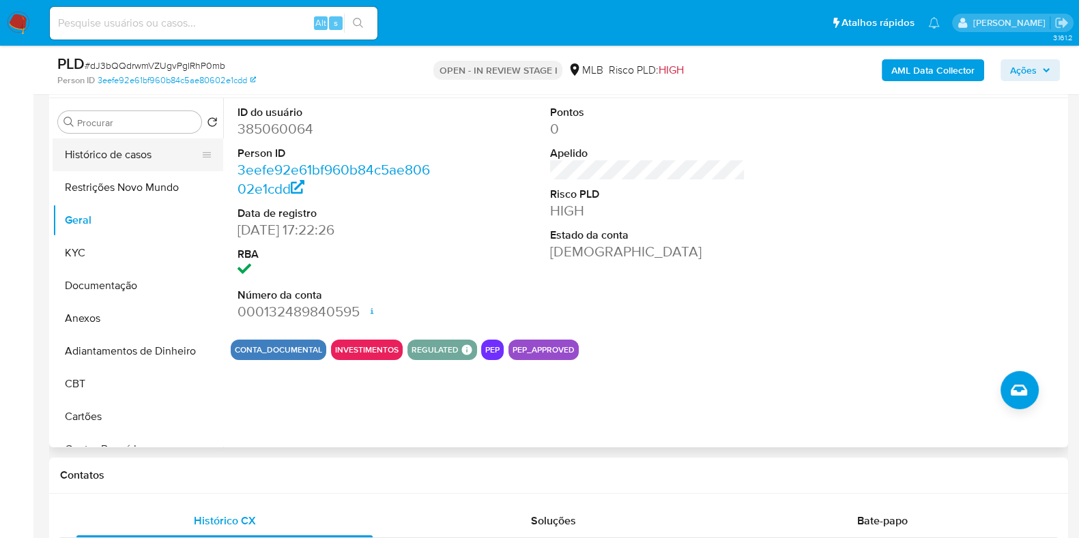
click at [114, 150] on button "Histórico de casos" at bounding box center [133, 154] width 160 height 33
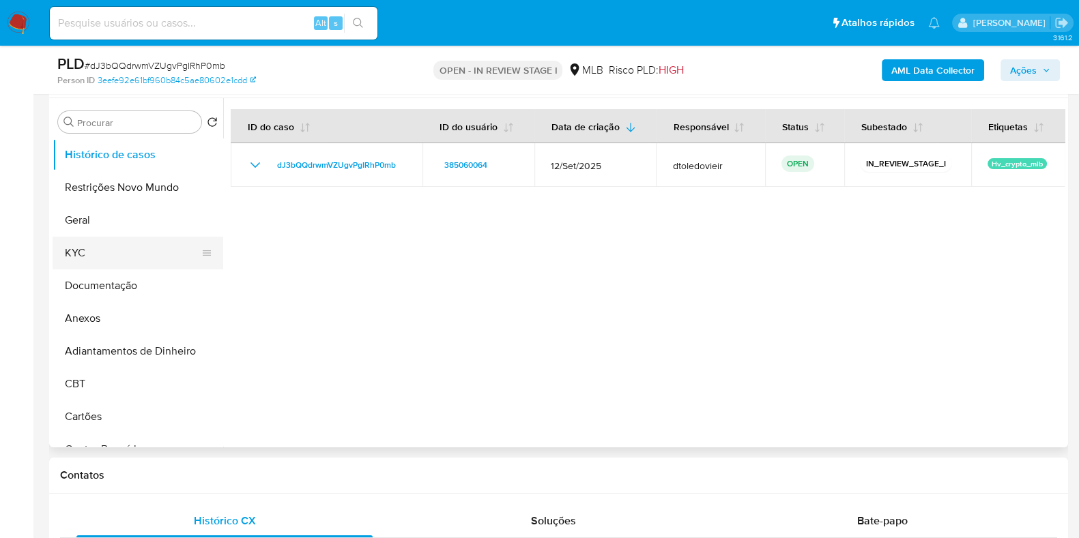
click at [93, 254] on button "KYC" at bounding box center [133, 253] width 160 height 33
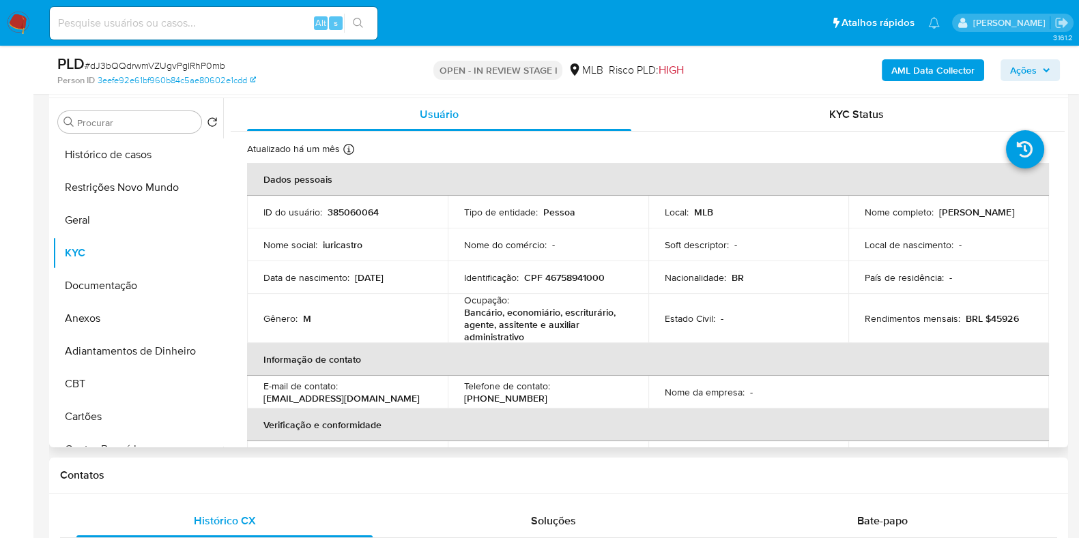
click at [561, 279] on p "CPF 46758941000" at bounding box center [564, 278] width 81 height 12
copy p "46758941000"
click at [1016, 75] on span "Ações" at bounding box center [1023, 70] width 27 height 22
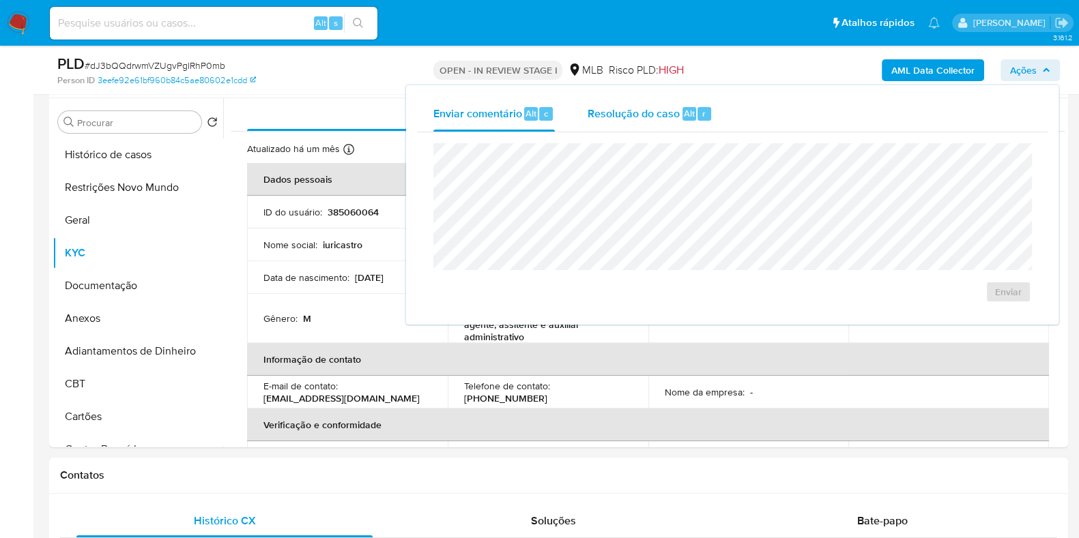
click at [662, 116] on span "Resolução do caso" at bounding box center [633, 113] width 92 height 16
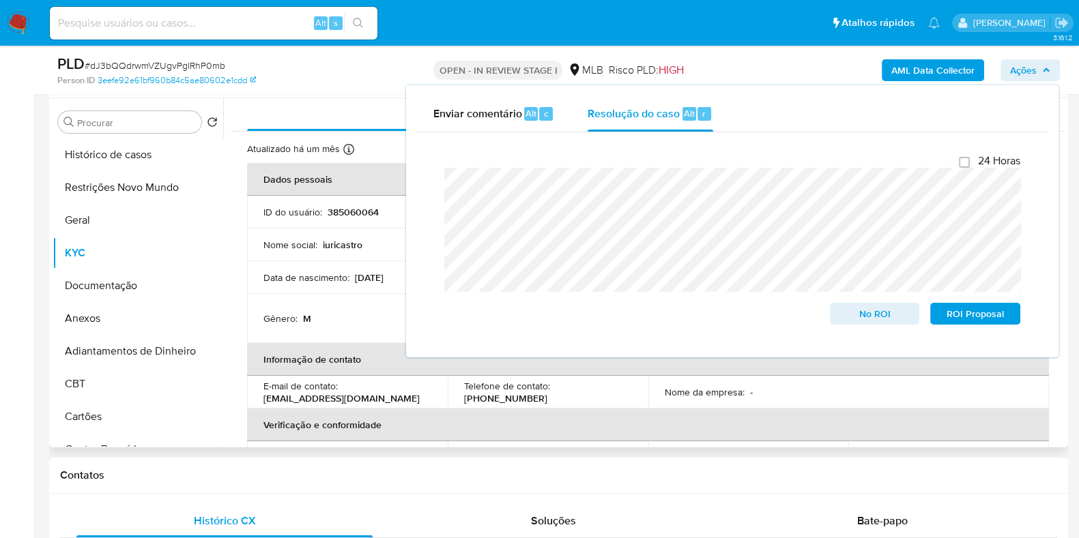
click at [355, 260] on td "Nome social : iuricastro" at bounding box center [347, 245] width 201 height 33
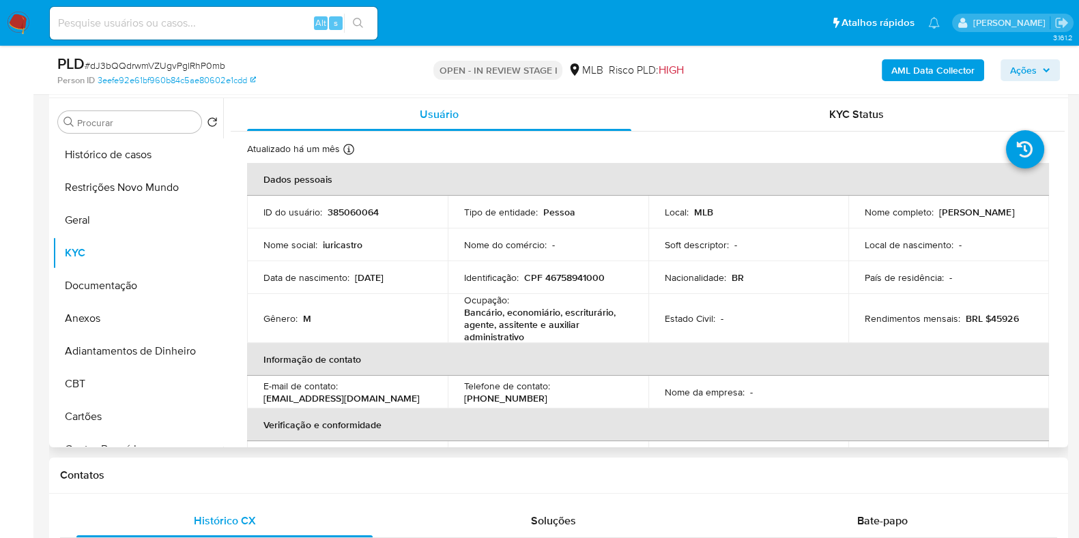
drag, startPoint x: 1008, startPoint y: 216, endPoint x: 850, endPoint y: 222, distance: 158.4
click at [850, 222] on td "Nome completo : Iuri Ribeiro da Silva E Castro" at bounding box center [948, 212] width 201 height 33
copy p "[PERSON_NAME] da [PERSON_NAME]"
click at [139, 190] on button "Restrições Novo Mundo" at bounding box center [133, 187] width 160 height 33
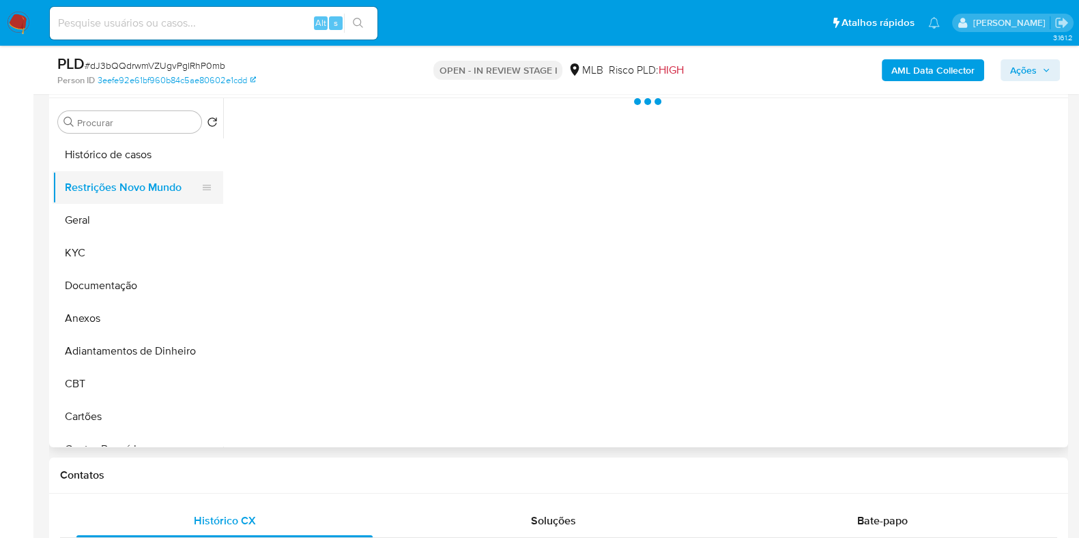
click at [61, 184] on button "Restrições Novo Mundo" at bounding box center [133, 187] width 160 height 33
click at [118, 188] on button "Restrições Novo Mundo" at bounding box center [133, 187] width 160 height 33
click at [157, 187] on button "Restrições Novo Mundo" at bounding box center [133, 187] width 160 height 33
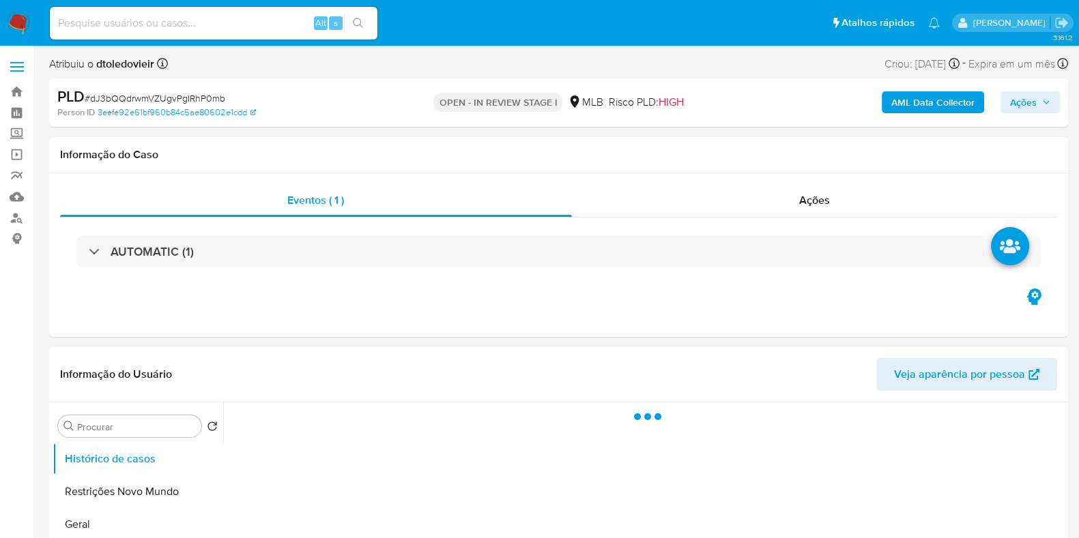
select select "10"
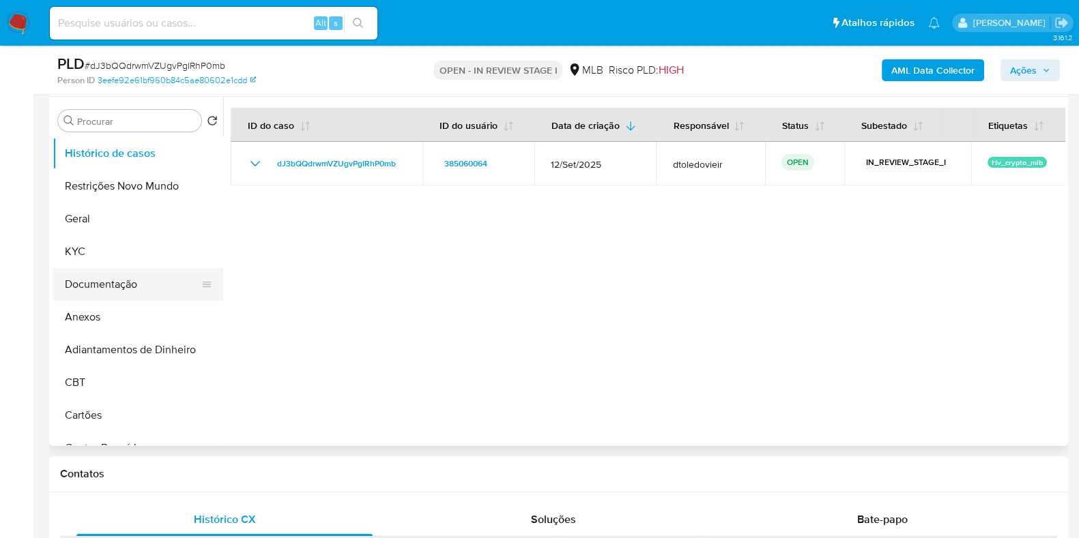
scroll to position [256, 0]
click at [131, 186] on button "Restrições Novo Mundo" at bounding box center [133, 187] width 160 height 33
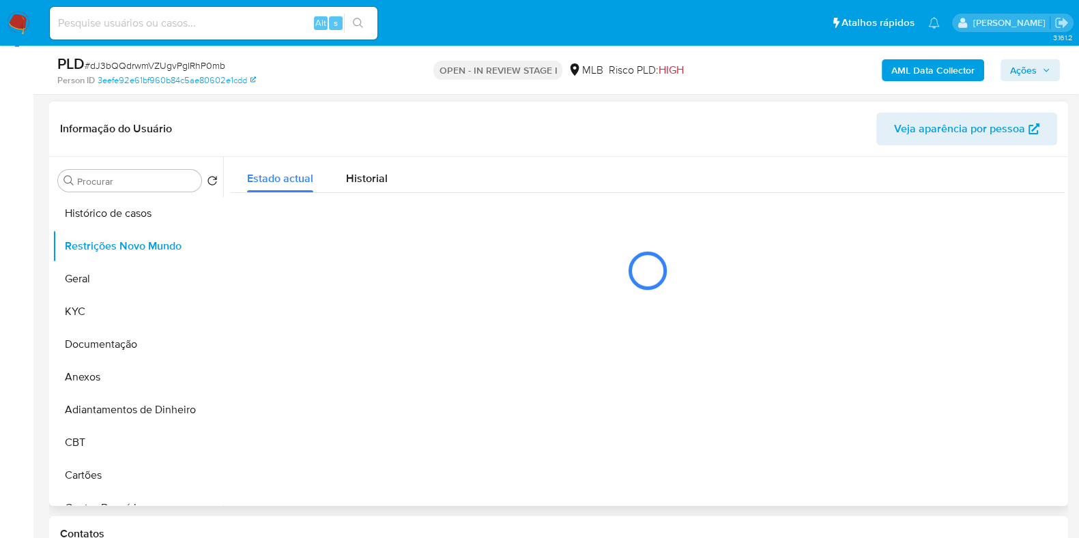
scroll to position [170, 0]
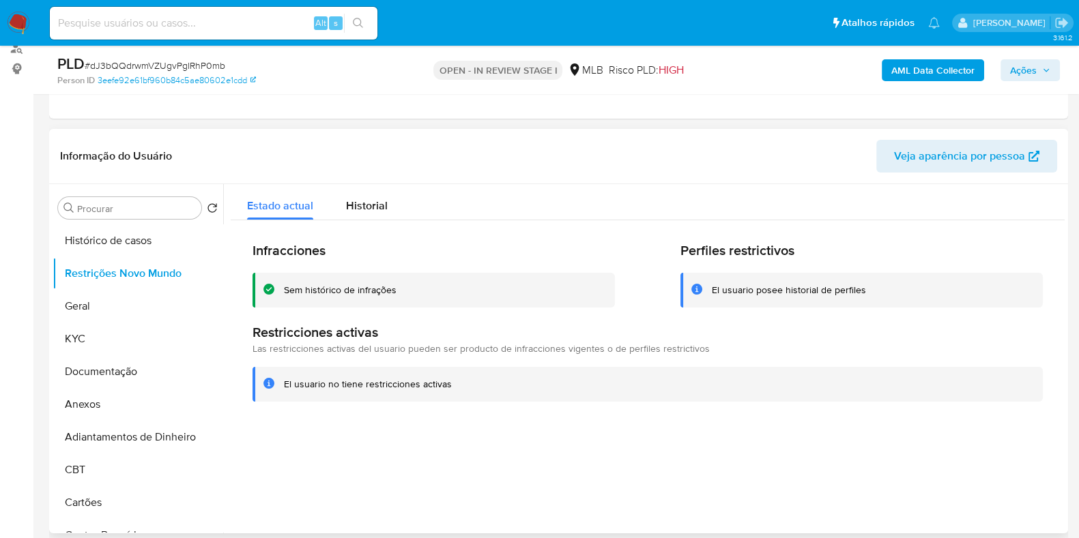
drag, startPoint x: 403, startPoint y: 287, endPoint x: 269, endPoint y: 279, distance: 133.3
click at [269, 279] on div "Sem histórico de infrações" at bounding box center [433, 290] width 362 height 35
click at [95, 383] on button "Documentação" at bounding box center [133, 371] width 160 height 33
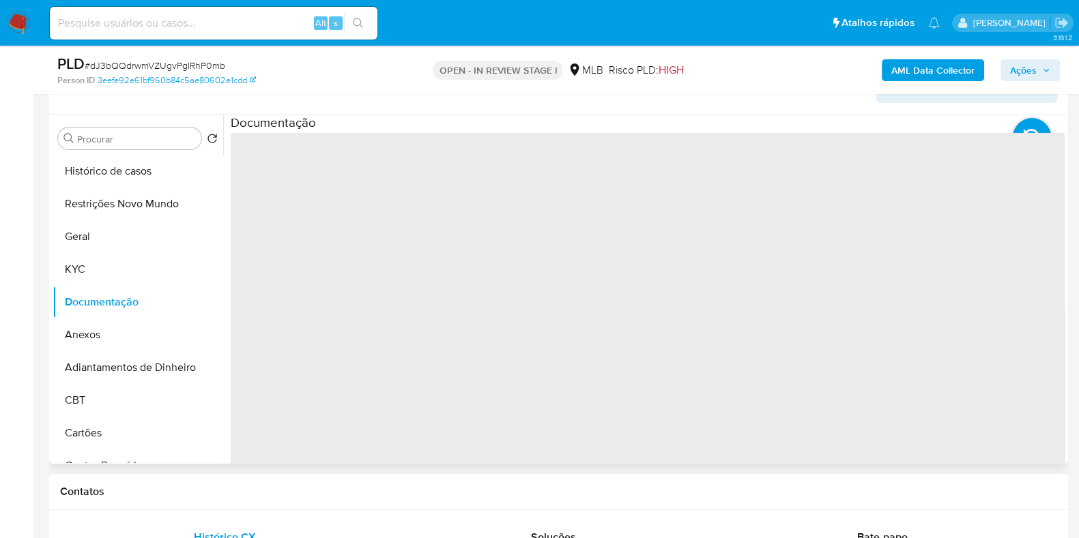
scroll to position [256, 0]
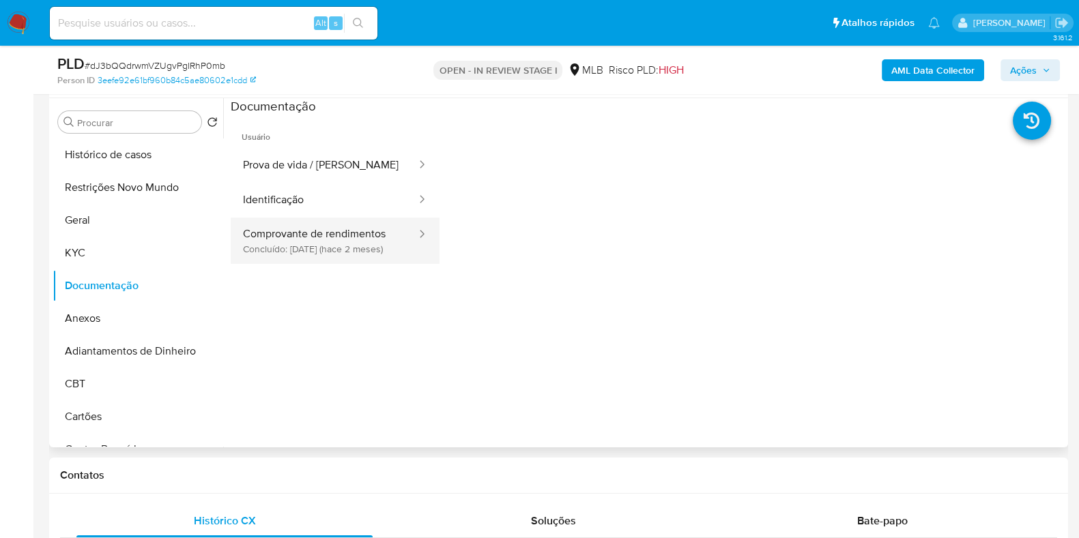
click at [341, 252] on button "Comprovante de rendimentos Concluído: 06/08/2025 (hace 2 meses)" at bounding box center [324, 241] width 187 height 46
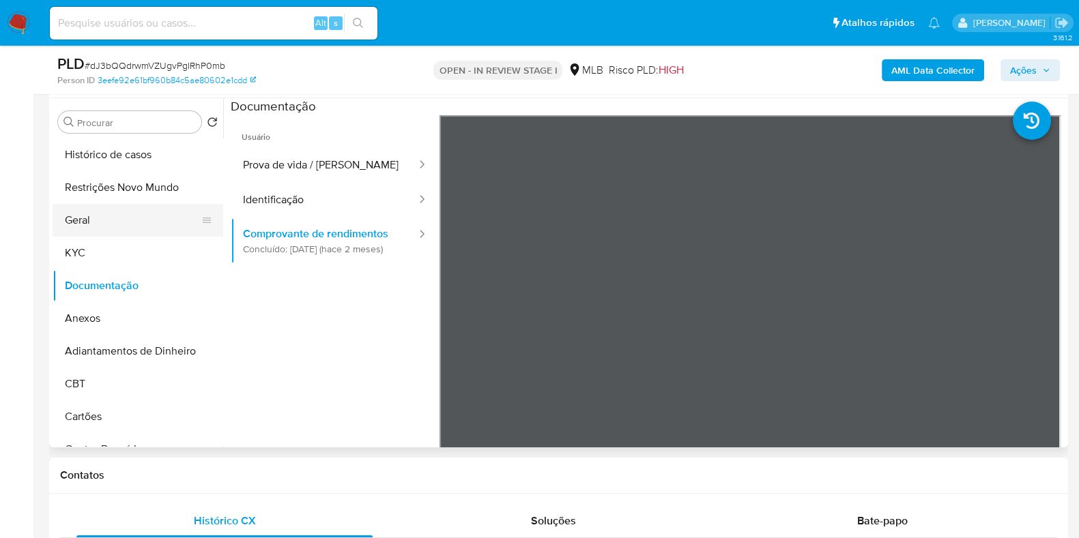
click at [82, 204] on button "Geral" at bounding box center [133, 220] width 160 height 33
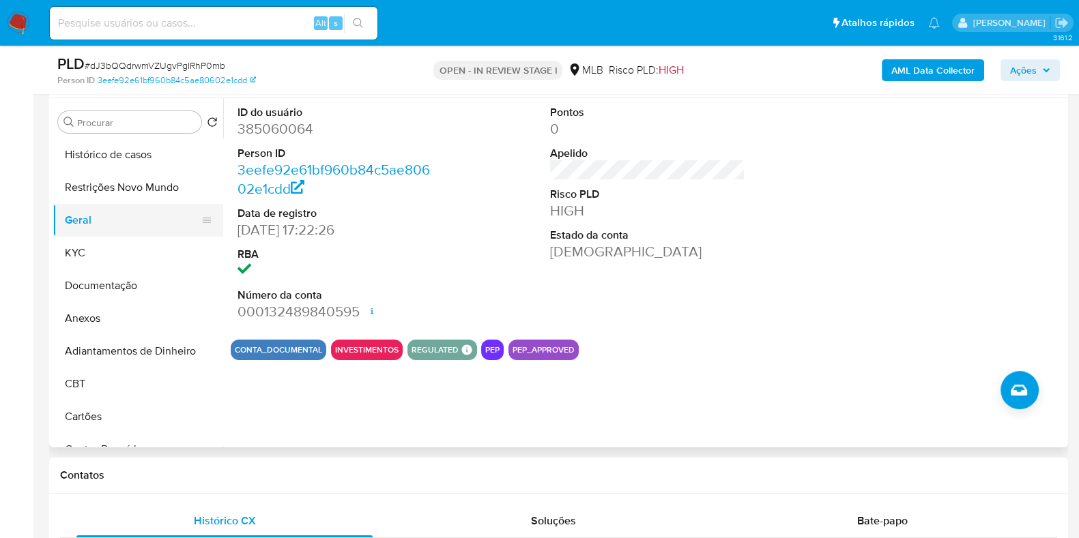
click at [113, 228] on button "Geral" at bounding box center [133, 220] width 160 height 33
drag, startPoint x: 104, startPoint y: 244, endPoint x: 106, endPoint y: 252, distance: 8.3
click at [104, 248] on button "KYC" at bounding box center [133, 253] width 160 height 33
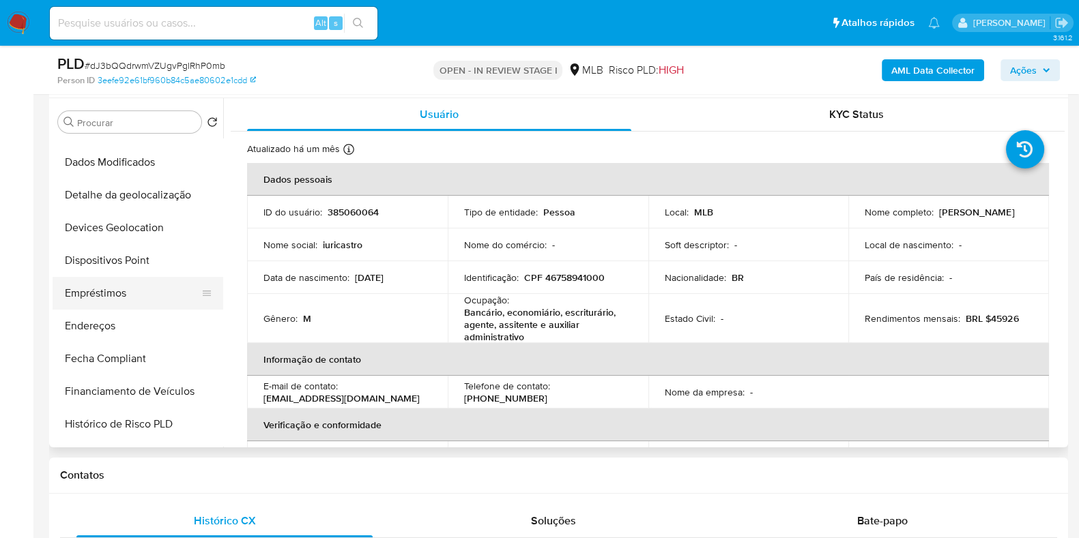
scroll to position [340, 0]
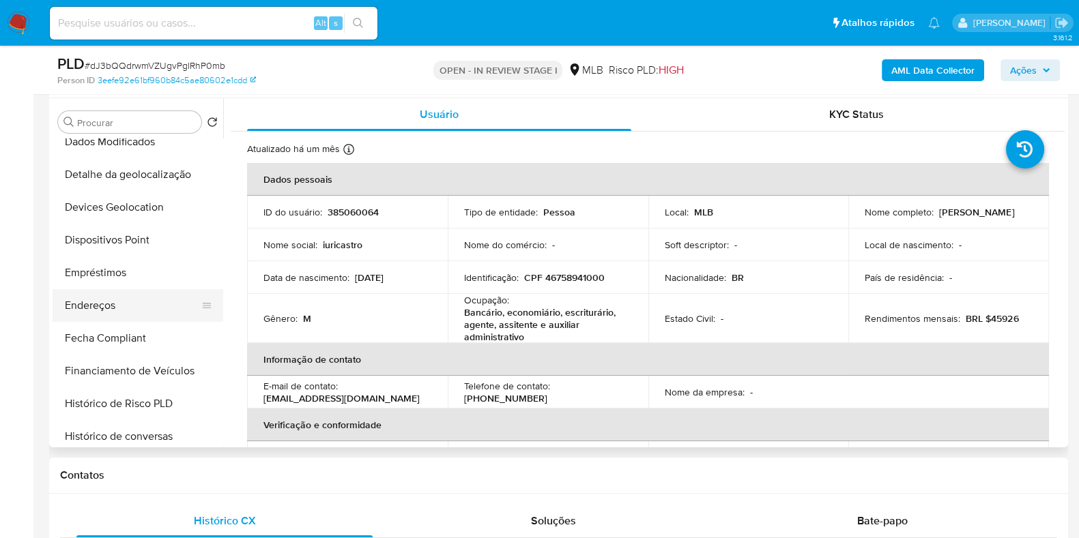
click at [130, 304] on button "Endereços" at bounding box center [133, 305] width 160 height 33
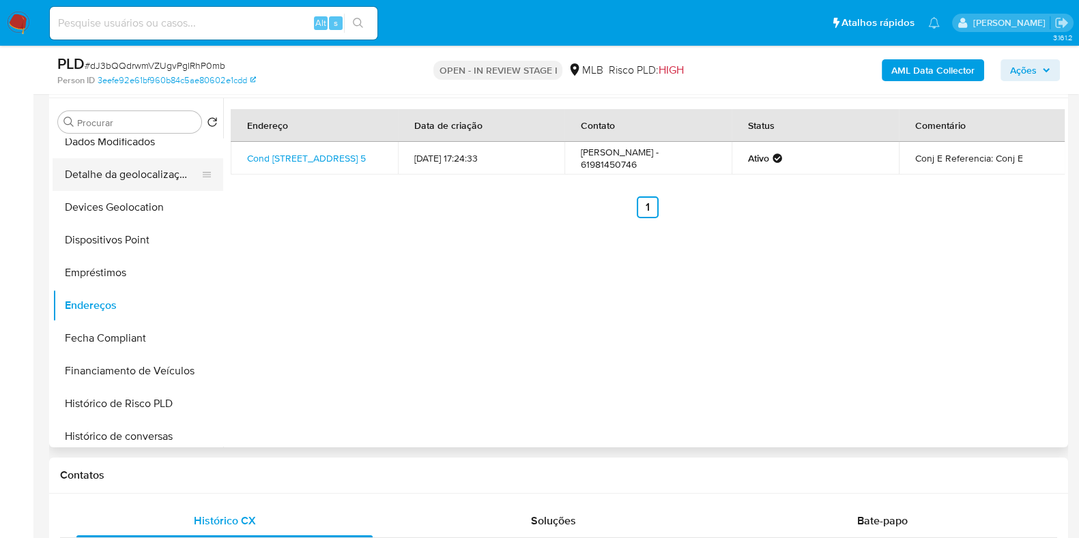
click at [133, 175] on button "Detalhe da geolocalização" at bounding box center [133, 174] width 160 height 33
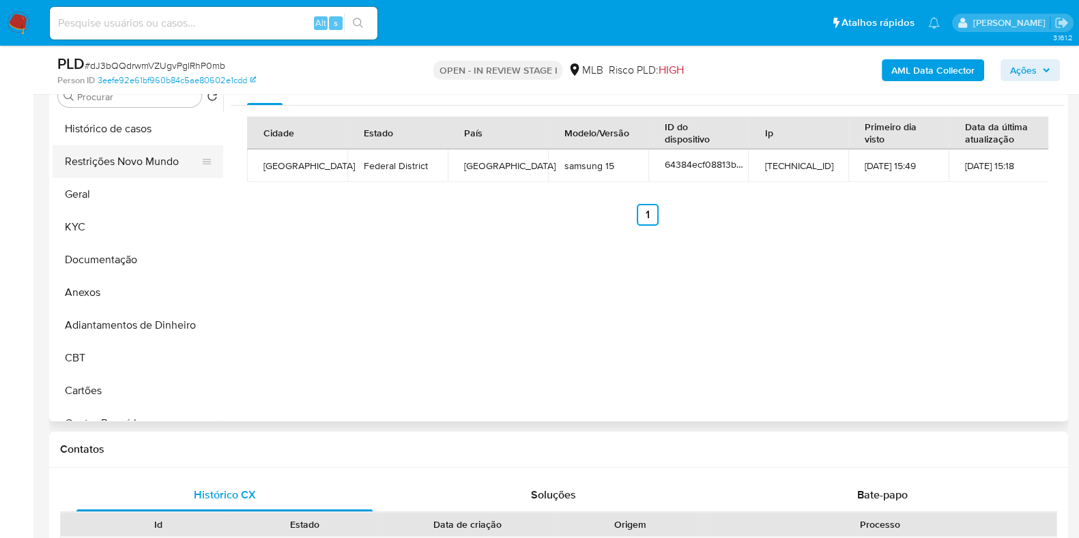
scroll to position [256, 0]
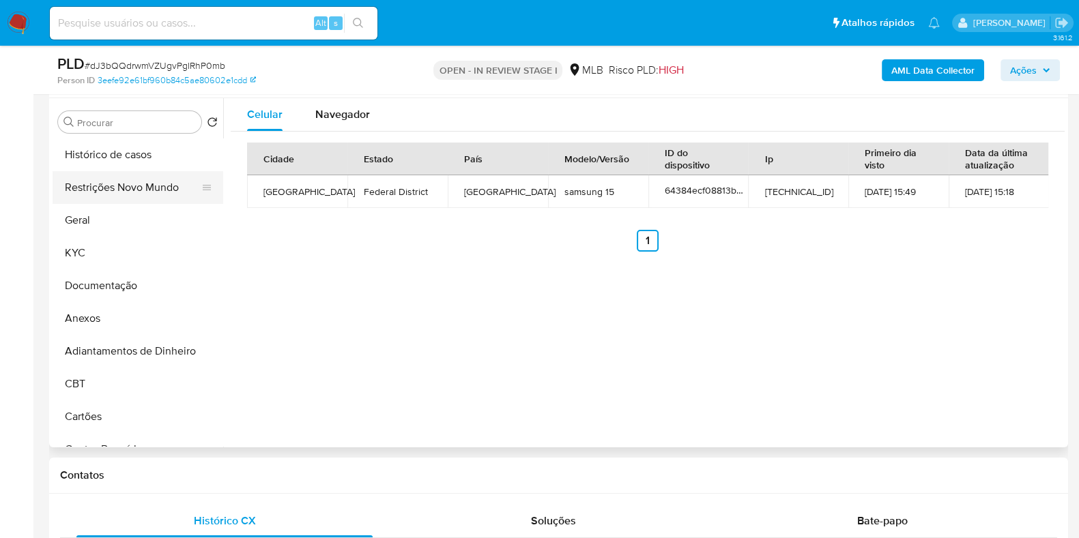
click at [140, 192] on button "Restrições Novo Mundo" at bounding box center [133, 187] width 160 height 33
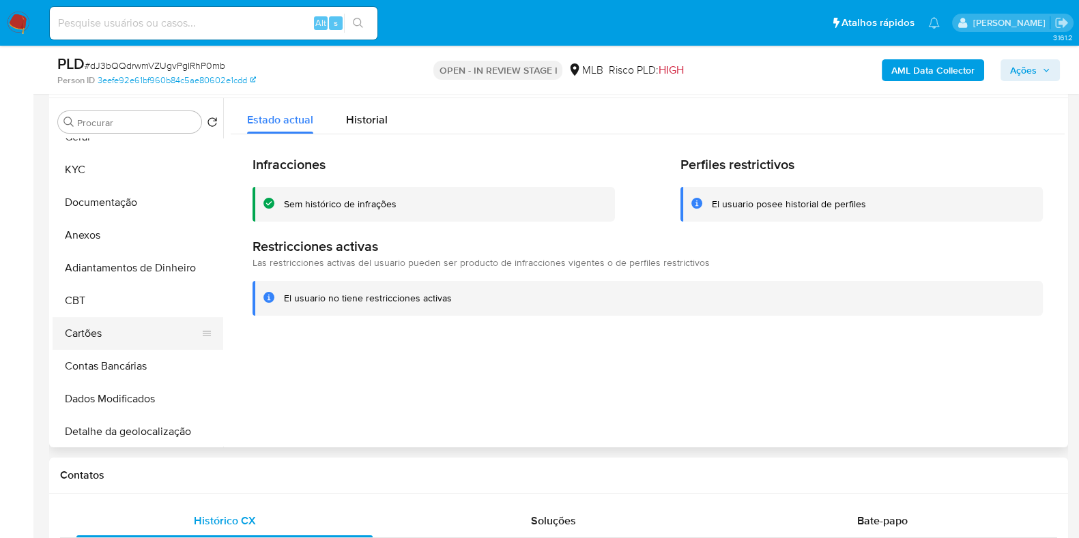
scroll to position [170, 0]
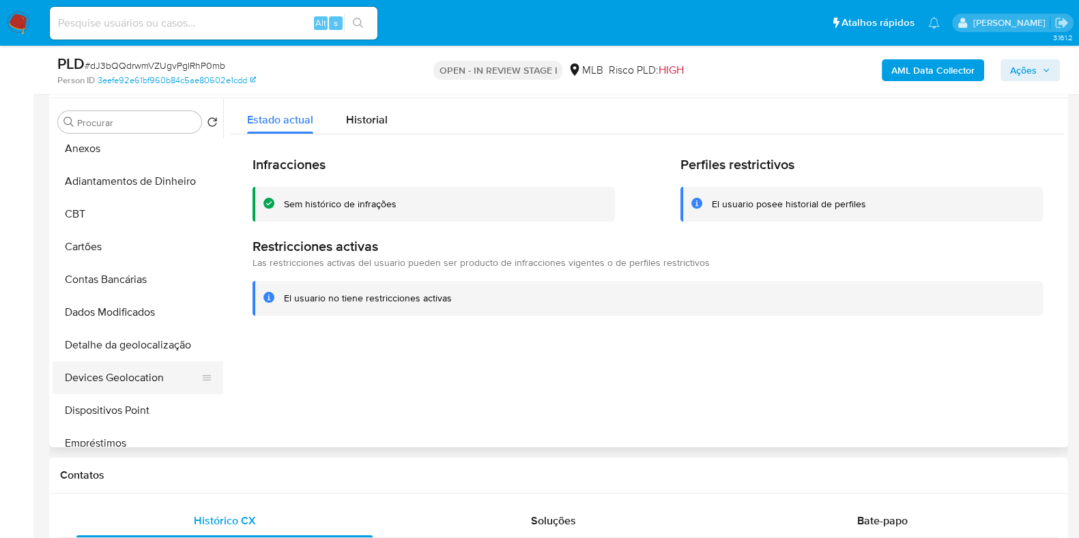
click at [134, 387] on button "Devices Geolocation" at bounding box center [133, 378] width 160 height 33
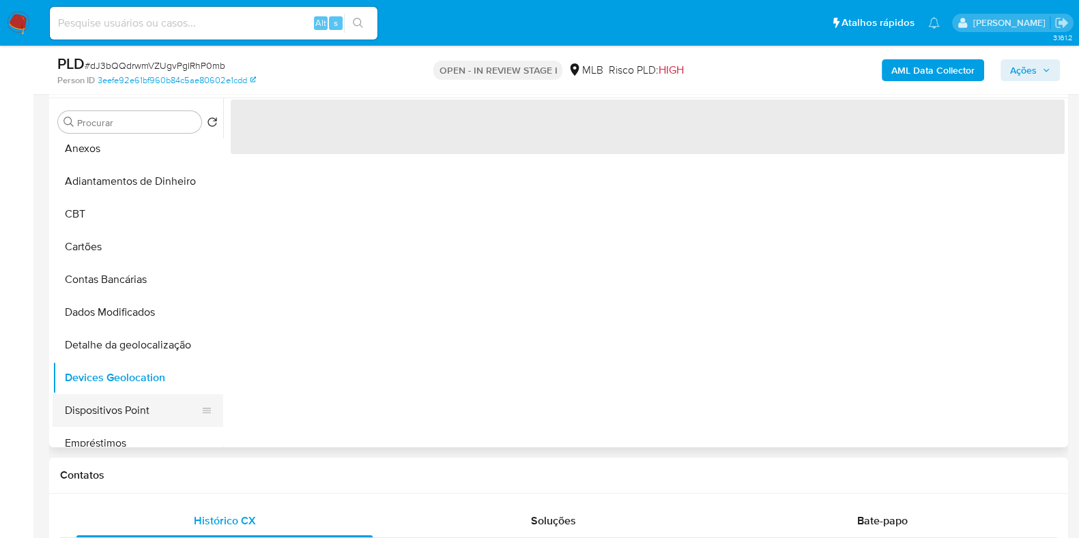
click at [138, 403] on button "Dispositivos Point" at bounding box center [133, 410] width 160 height 33
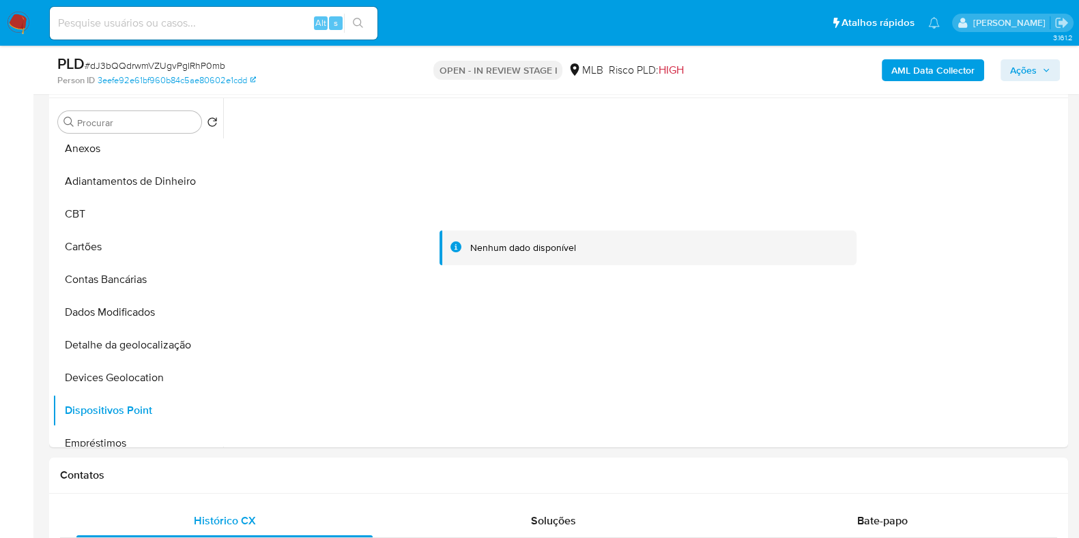
click at [959, 70] on b "AML Data Collector" at bounding box center [932, 70] width 83 height 22
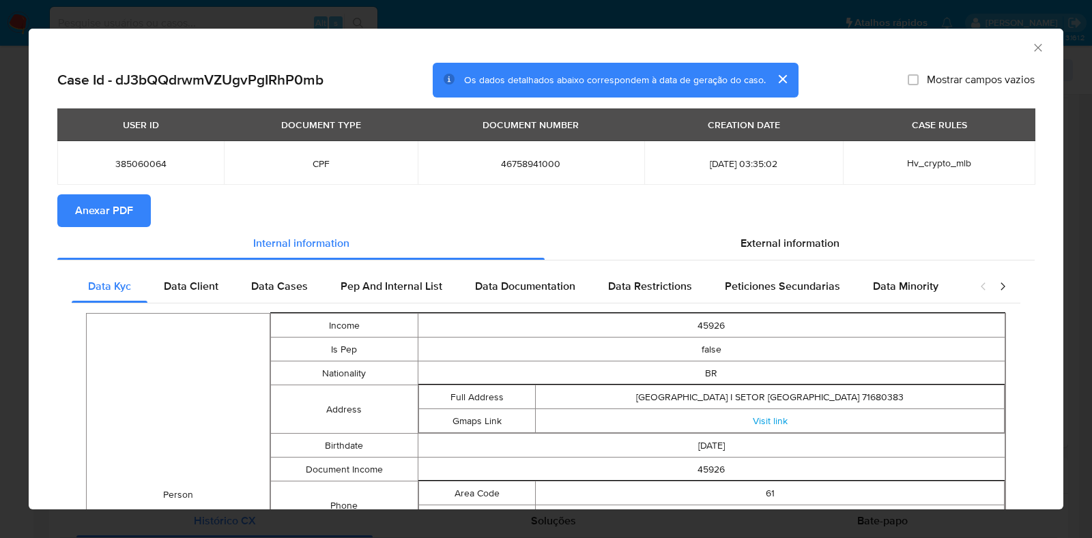
click at [94, 213] on span "Anexar PDF" at bounding box center [104, 211] width 58 height 30
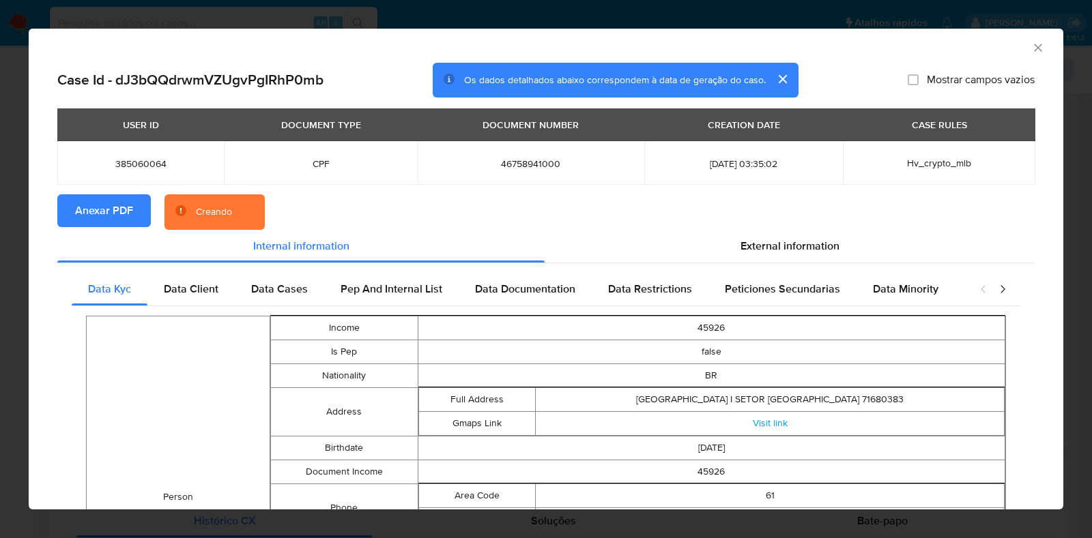
click at [11, 244] on div "AML Data Collector Case Id - dJ3bQQdrwmVZUgvPgIRhP0mb Os dados detalhados abaix…" at bounding box center [546, 269] width 1092 height 538
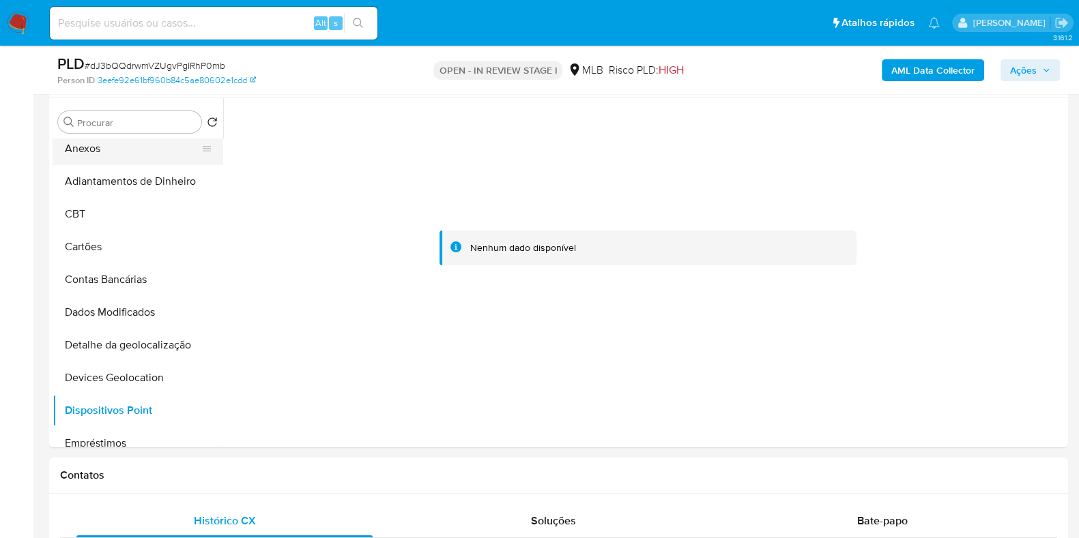
scroll to position [0, 0]
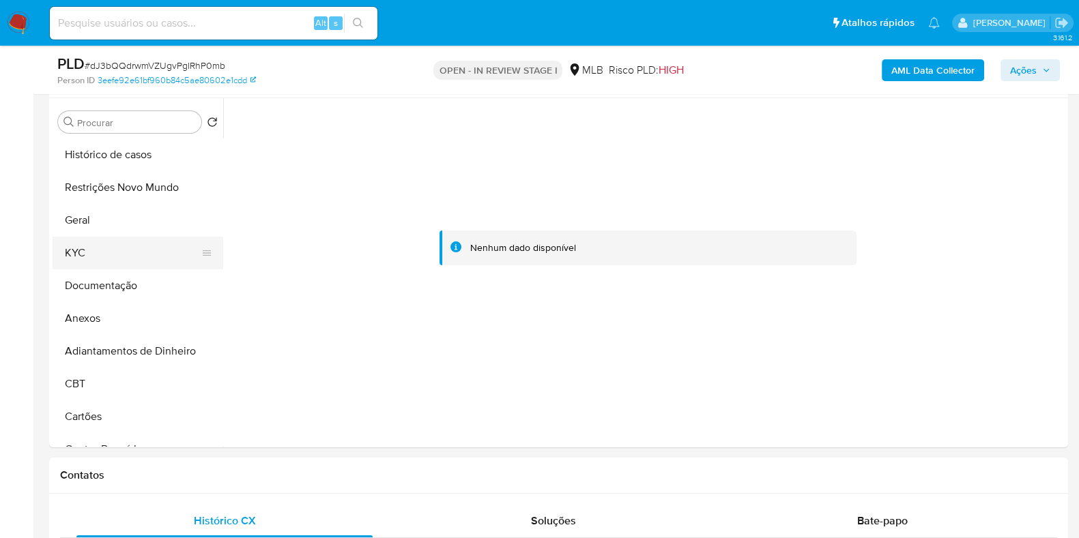
click at [92, 254] on button "KYC" at bounding box center [133, 253] width 160 height 33
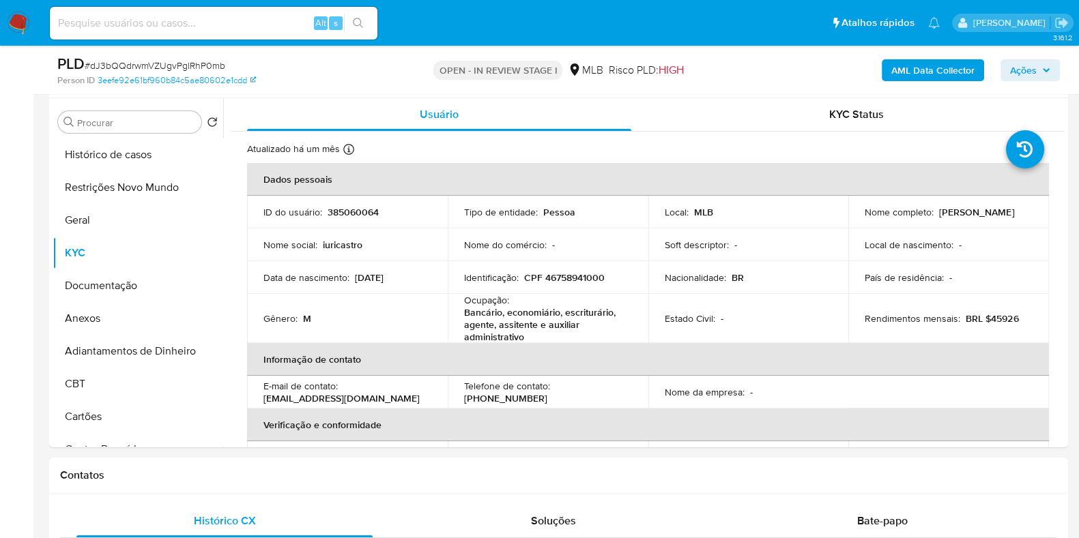
drag, startPoint x: 987, startPoint y: 220, endPoint x: 853, endPoint y: 220, distance: 133.7
click at [853, 220] on td "Nome completo : Iuri Ribeiro da Silva E Castro" at bounding box center [948, 212] width 201 height 33
copy p "[PERSON_NAME] da [PERSON_NAME]"
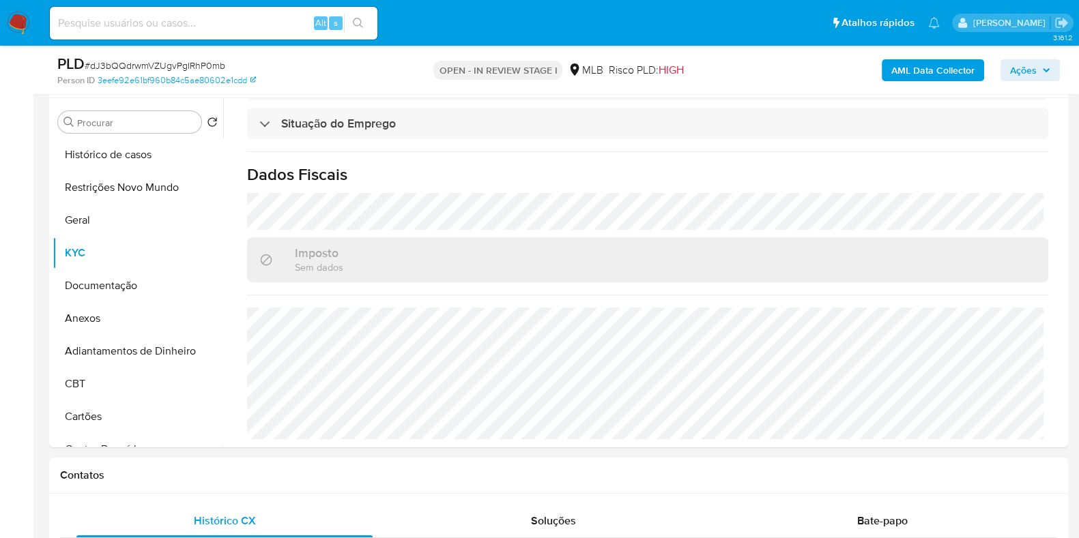
scroll to position [609, 0]
drag, startPoint x: 115, startPoint y: 315, endPoint x: 134, endPoint y: 319, distance: 19.5
click at [115, 315] on button "Anexos" at bounding box center [133, 318] width 160 height 33
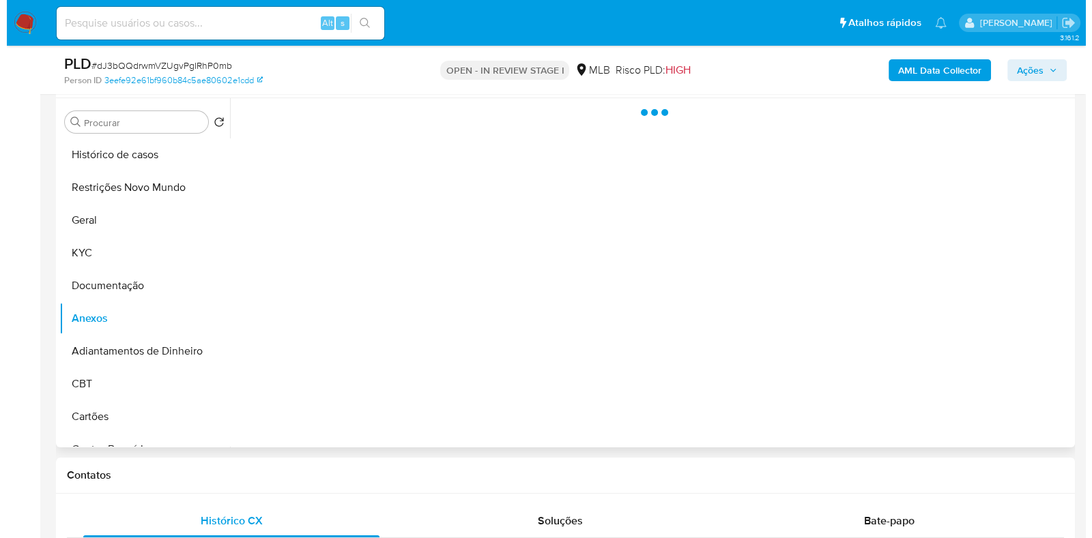
scroll to position [0, 0]
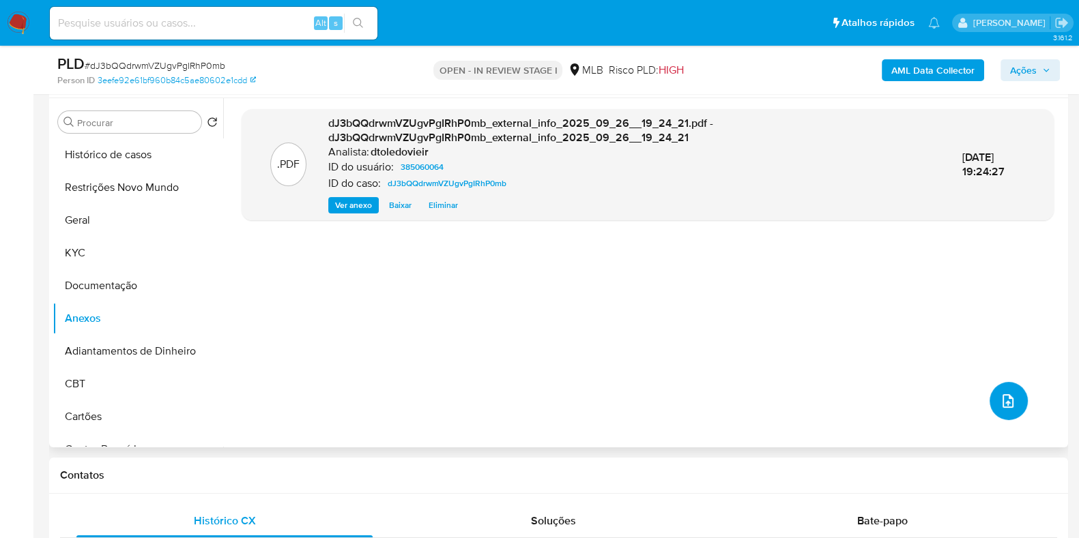
click at [999, 403] on icon "upload-file" at bounding box center [1007, 401] width 16 height 16
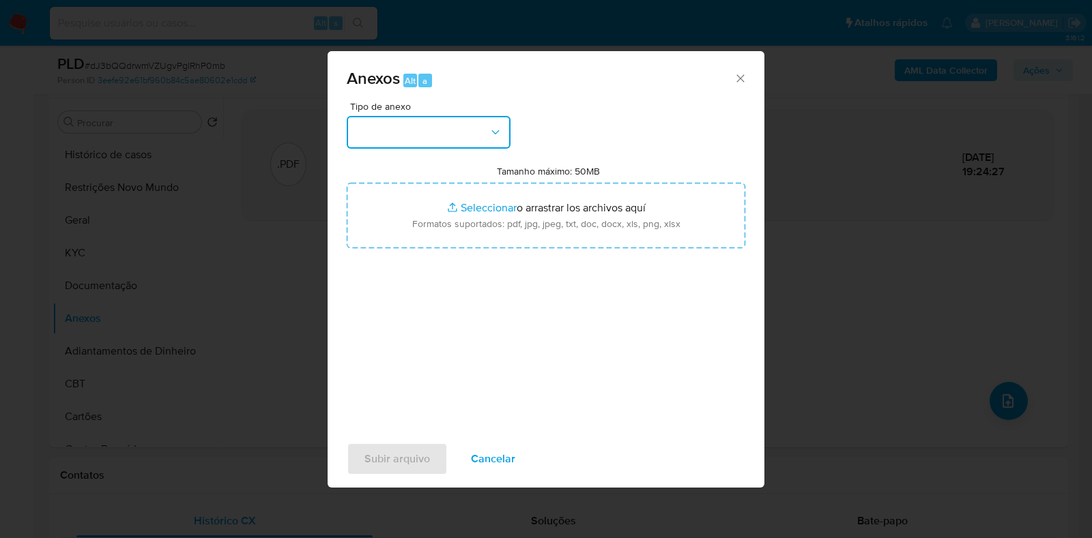
click at [419, 132] on button "button" at bounding box center [429, 132] width 164 height 33
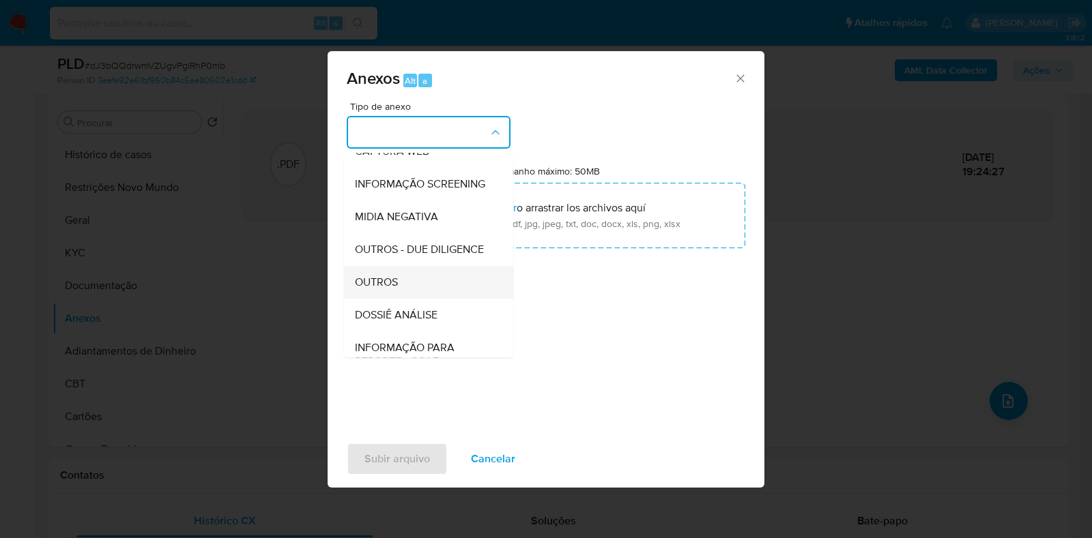
scroll to position [210, 0]
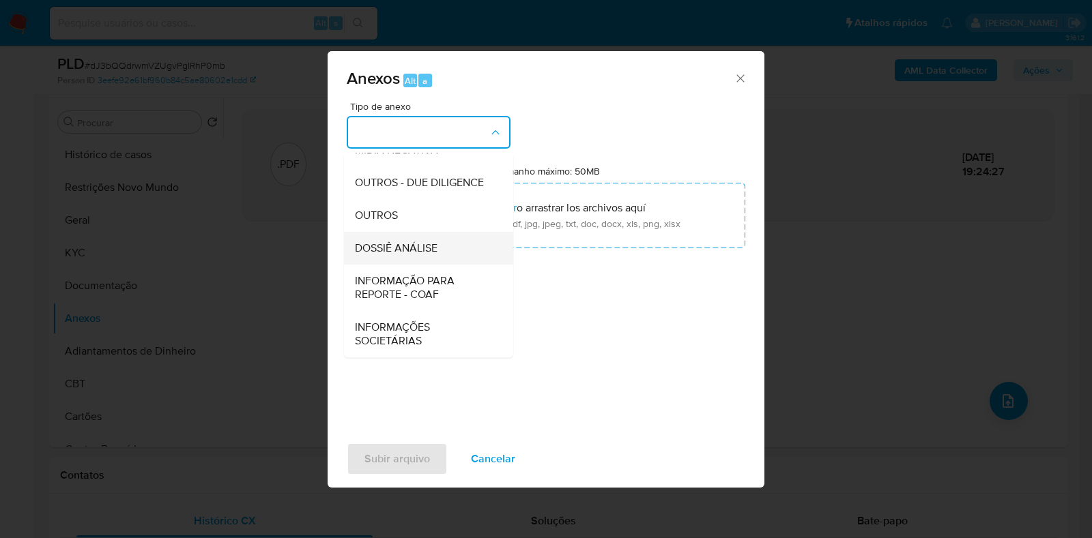
click at [416, 244] on span "DOSSIÊ ANÁLISE" at bounding box center [396, 249] width 83 height 14
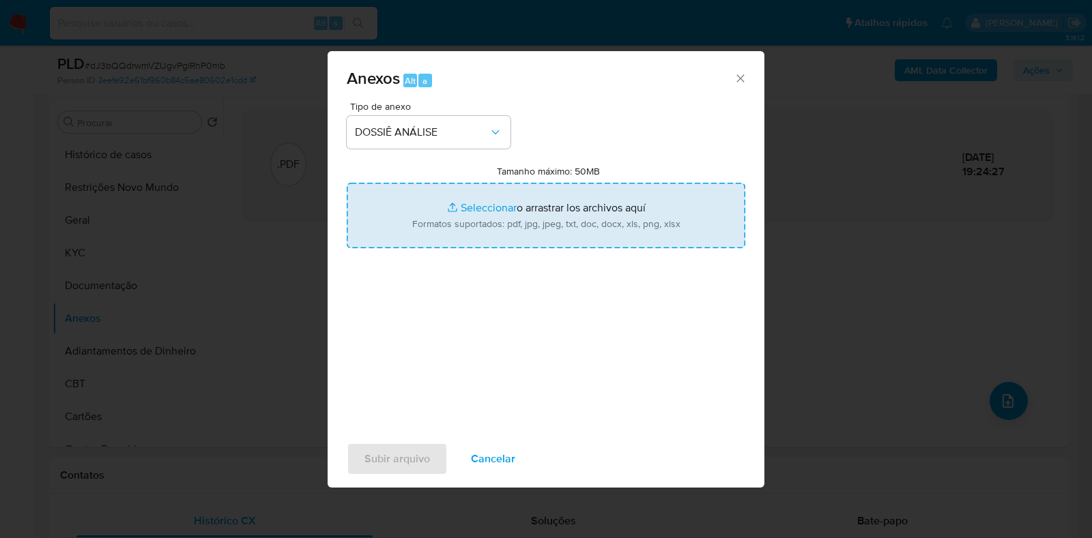
click at [733, 76] on icon "Cerrar" at bounding box center [740, 79] width 14 height 14
click at [743, 76] on icon "Cerrar" at bounding box center [740, 79] width 14 height 14
click at [743, 78] on icon "Cerrar" at bounding box center [740, 79] width 14 height 14
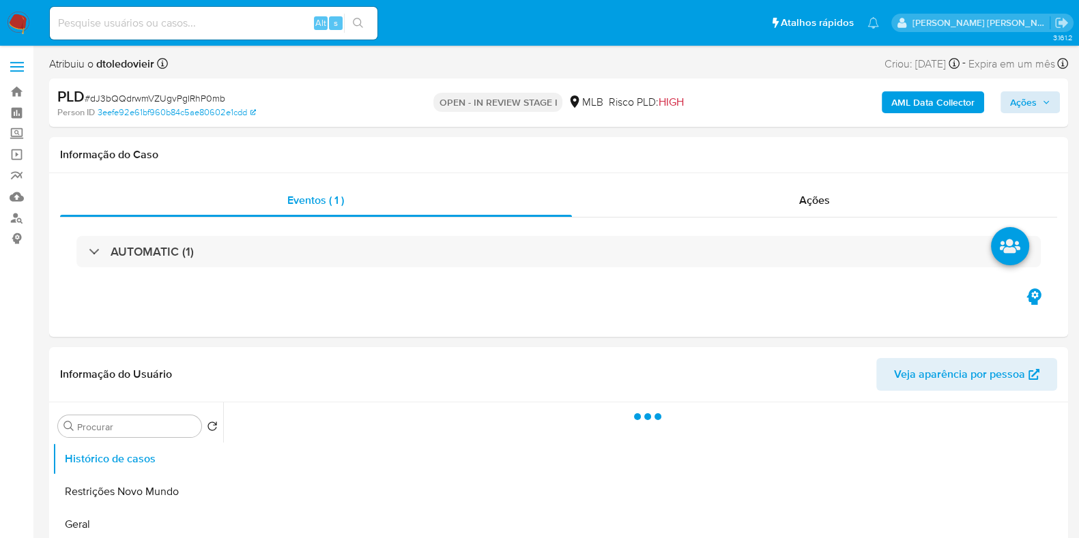
select select "10"
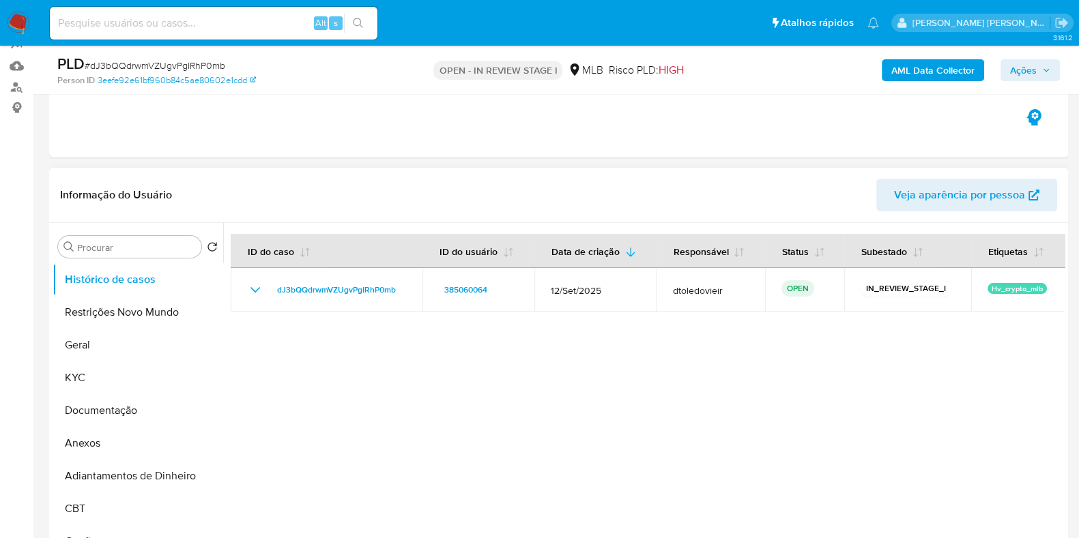
scroll to position [170, 0]
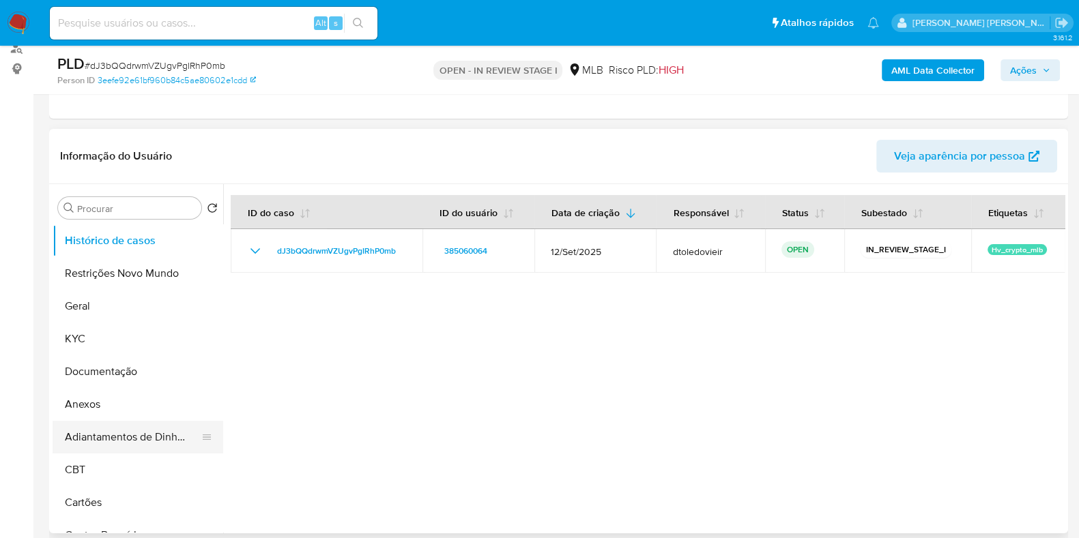
click at [135, 428] on button "Adiantamentos de Dinheiro" at bounding box center [133, 437] width 160 height 33
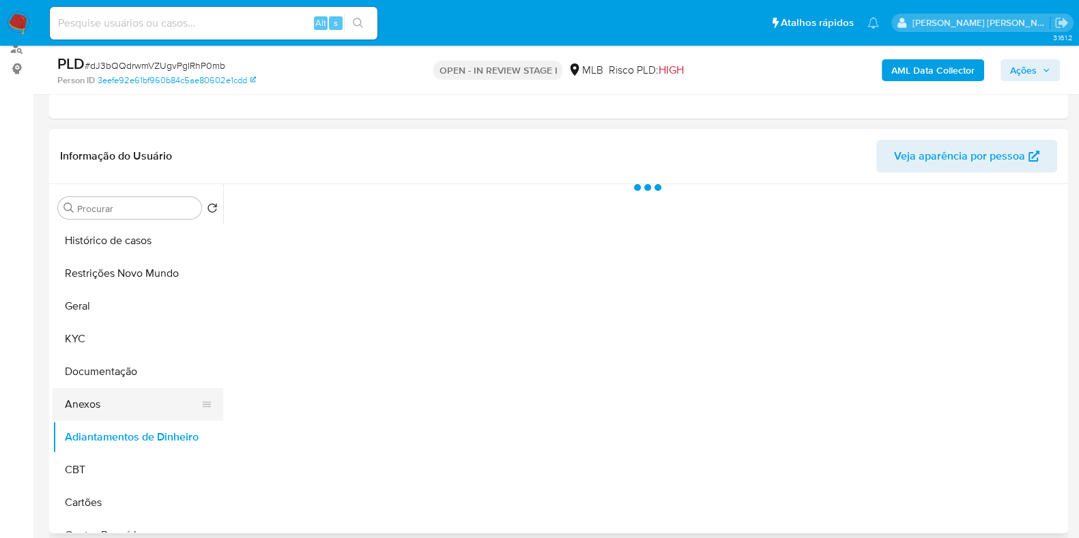
click at [134, 412] on button "Anexos" at bounding box center [133, 404] width 160 height 33
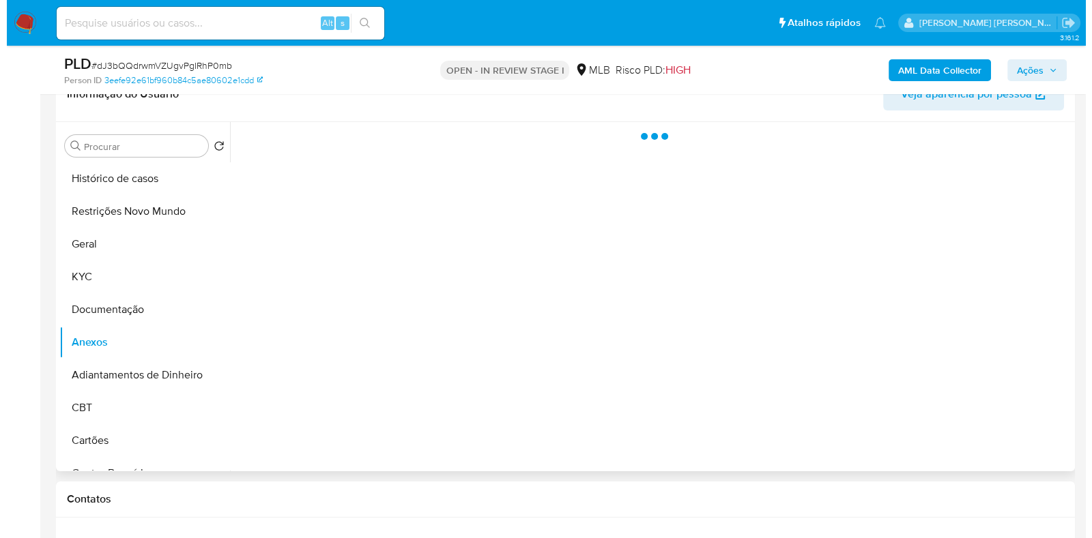
scroll to position [256, 0]
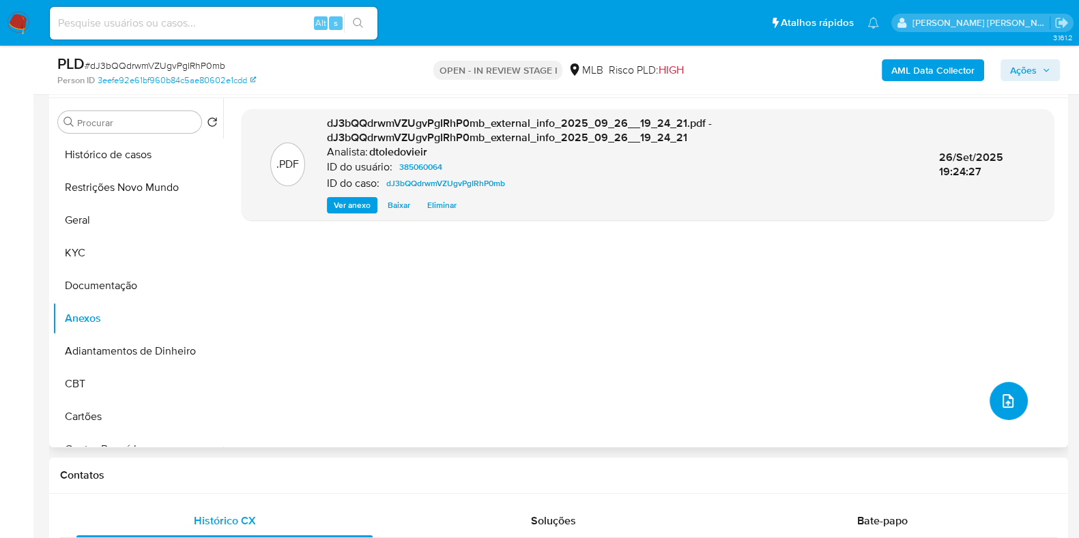
click at [1004, 398] on icon "upload-file" at bounding box center [1007, 401] width 11 height 14
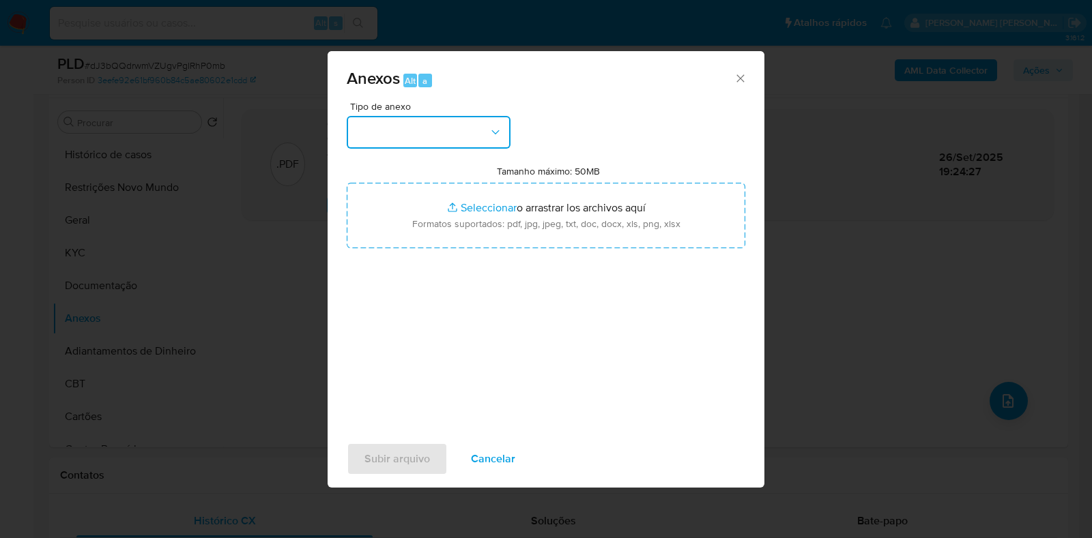
click at [474, 142] on button "button" at bounding box center [429, 132] width 164 height 33
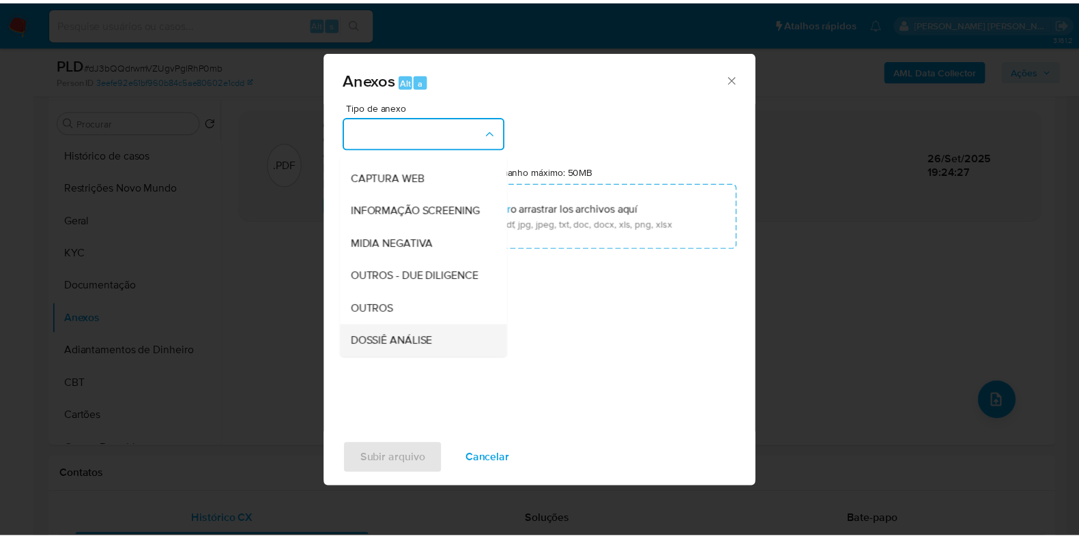
scroll to position [210, 0]
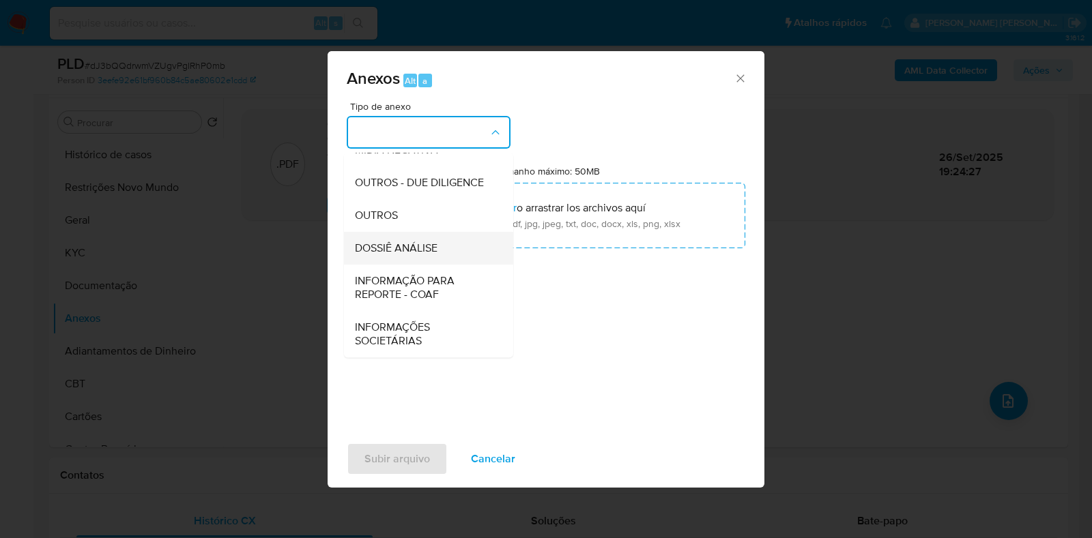
click at [411, 250] on span "DOSSIÊ ANÁLISE" at bounding box center [396, 249] width 83 height 14
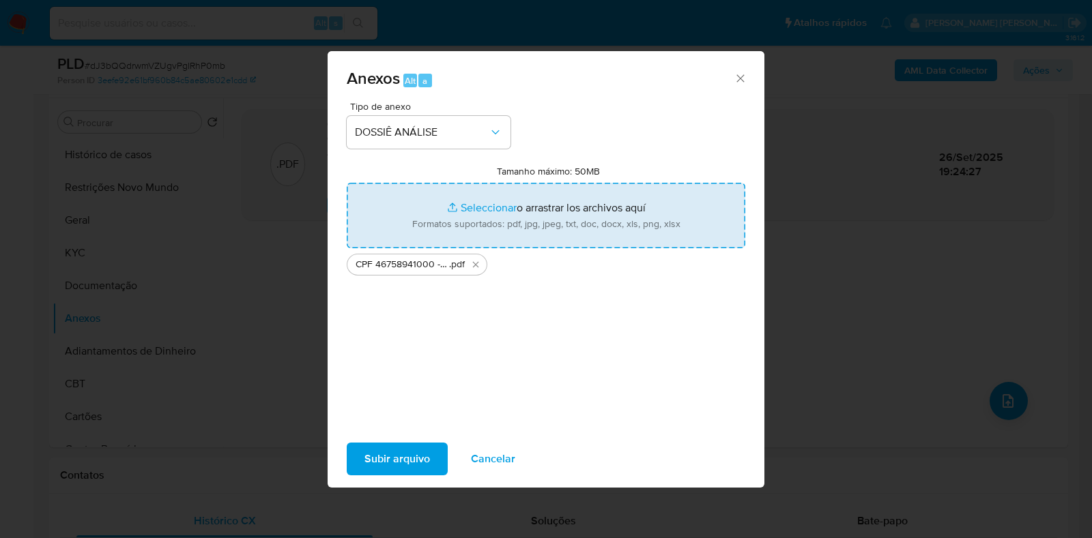
type input "C:\fakepath\Mulan 385060064_2025_09_26_09_48_14.xlsx"
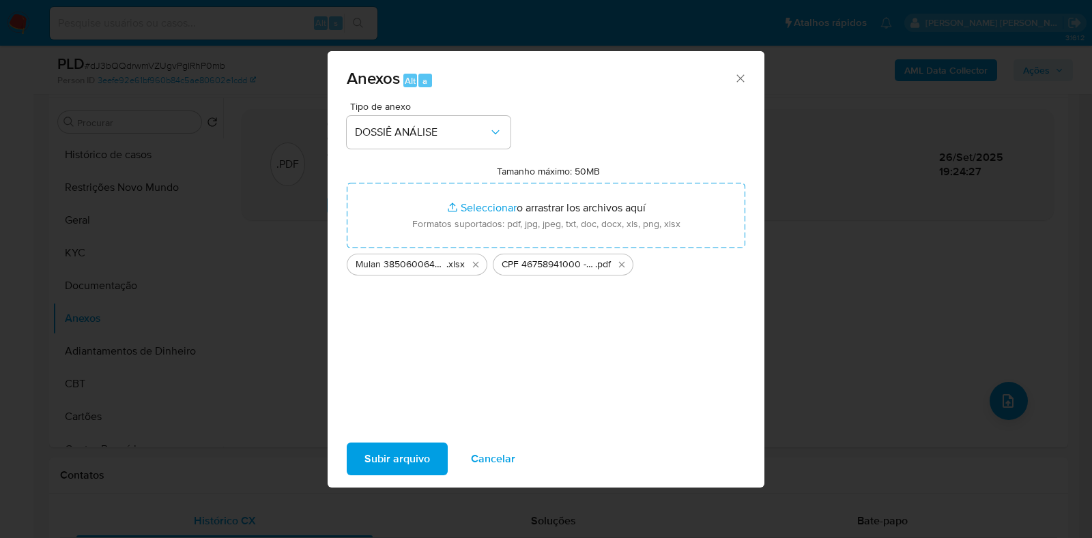
click at [391, 458] on span "Subir arquivo" at bounding box center [396, 459] width 65 height 30
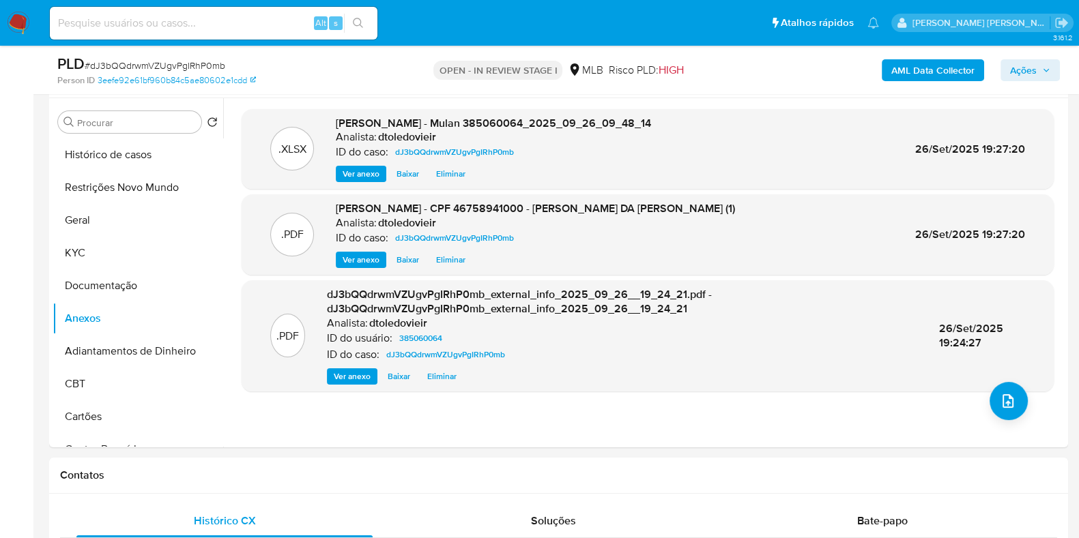
drag, startPoint x: 1040, startPoint y: 72, endPoint x: 934, endPoint y: 82, distance: 106.9
click at [1039, 71] on span "Ações" at bounding box center [1030, 70] width 40 height 19
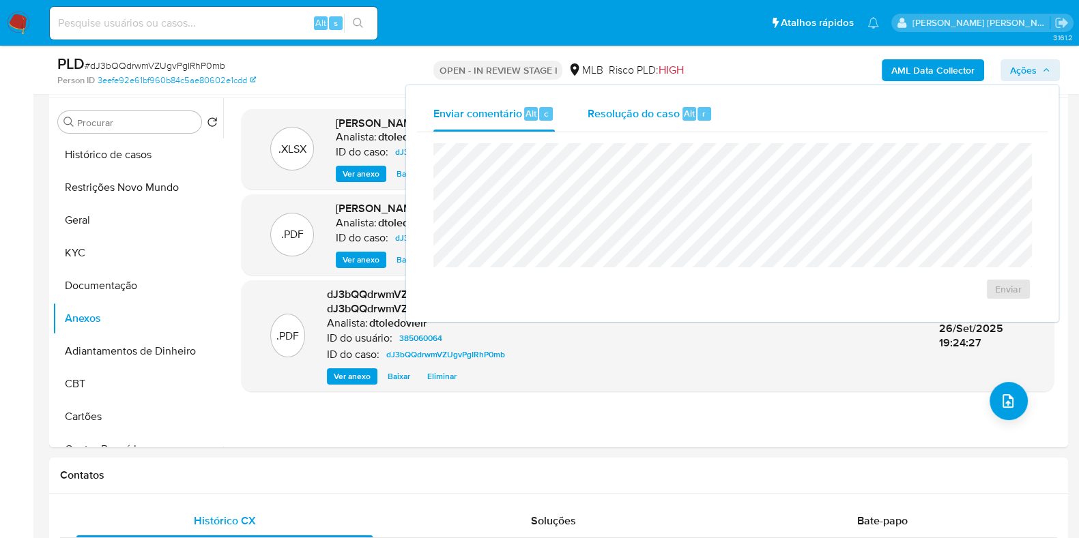
click at [639, 112] on span "Resolução do caso" at bounding box center [633, 113] width 92 height 16
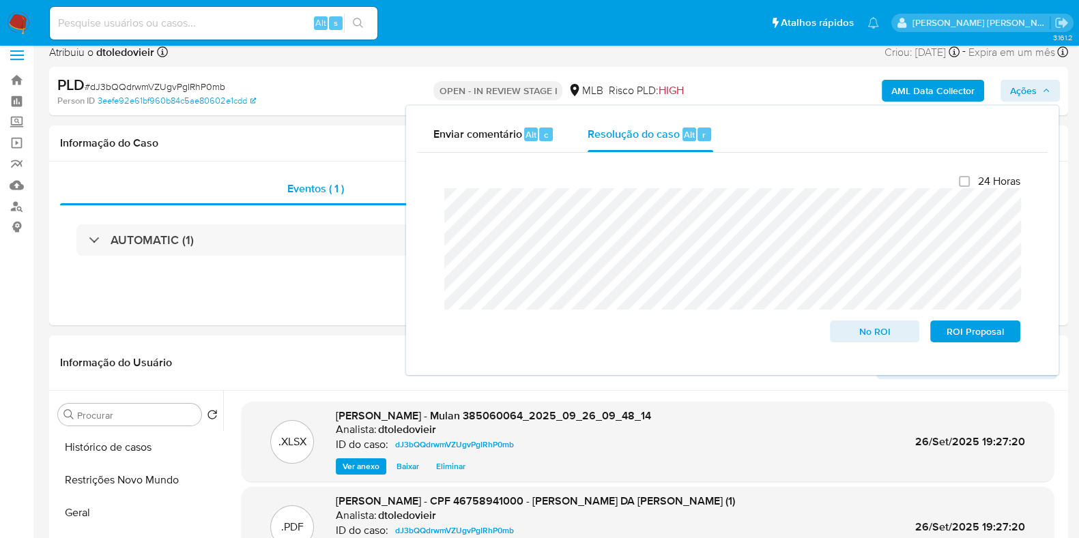
scroll to position [0, 0]
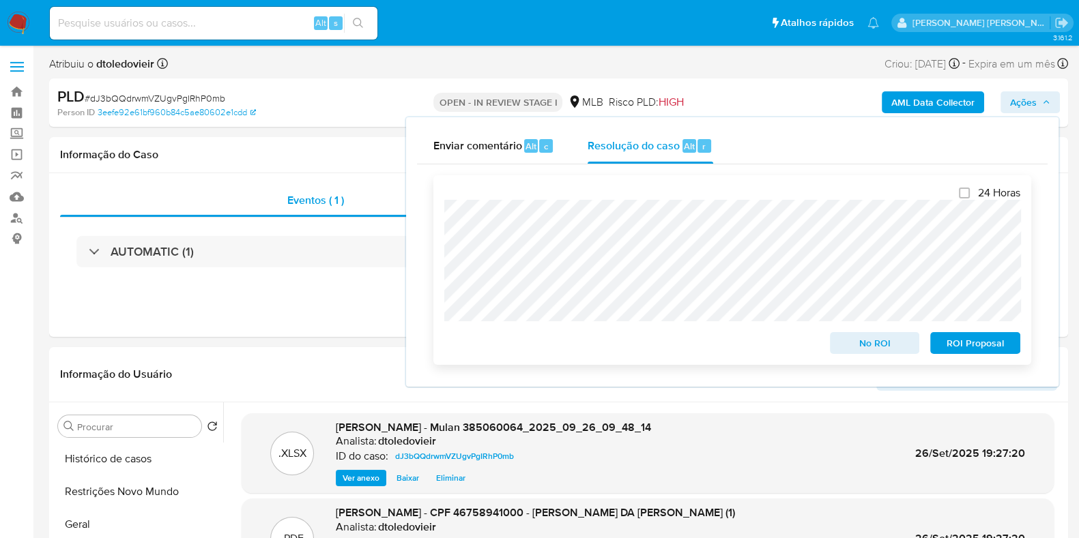
click at [848, 347] on span "No ROI" at bounding box center [874, 343] width 71 height 19
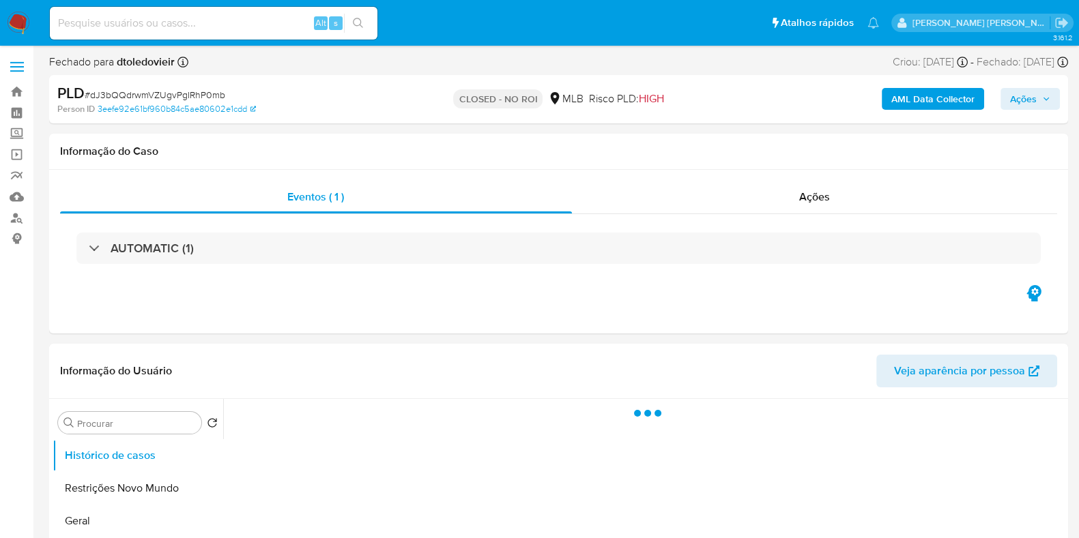
select select "10"
